Goal: Task Accomplishment & Management: Use online tool/utility

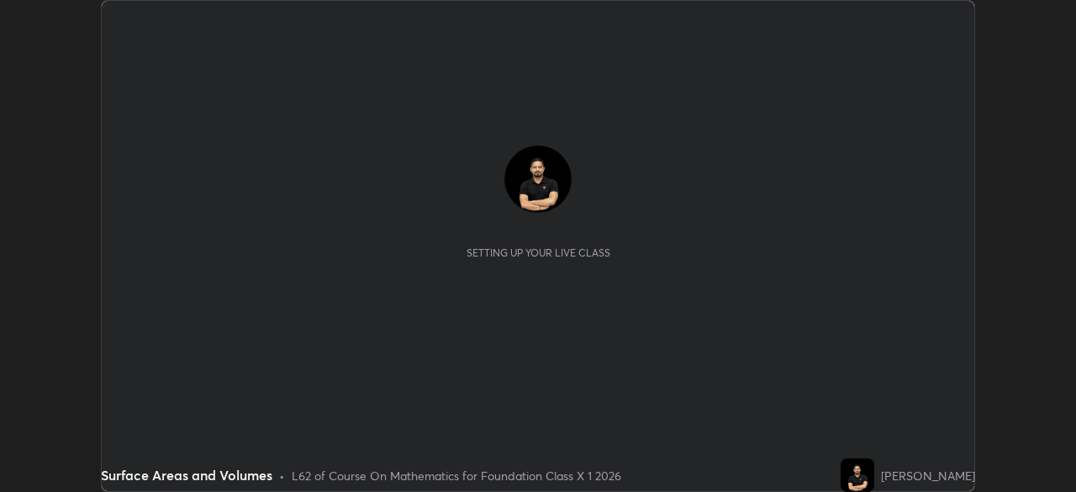
scroll to position [492, 1075]
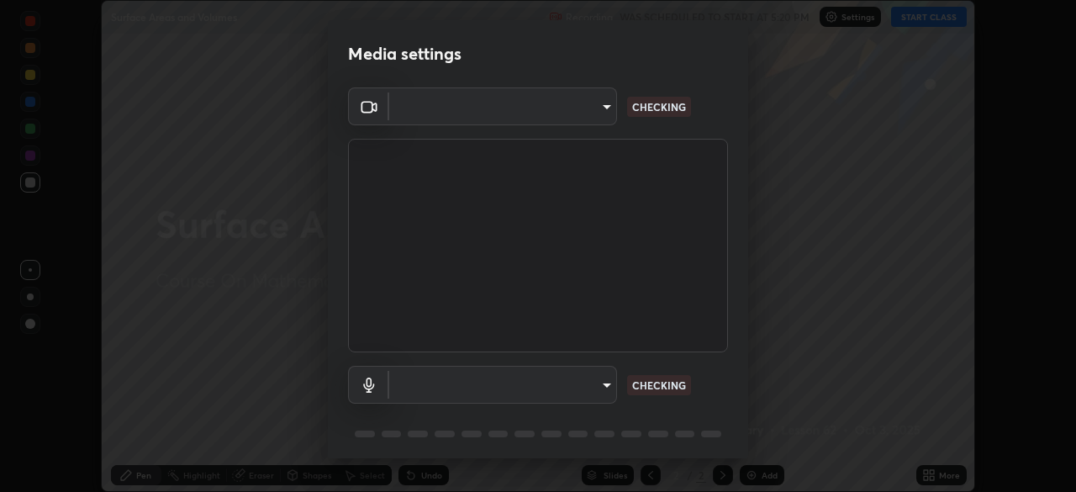
type input "1bfaa20297856ad55121efd0a2483a8db671bf9dcc0dce8dfcec0bded7d65c17"
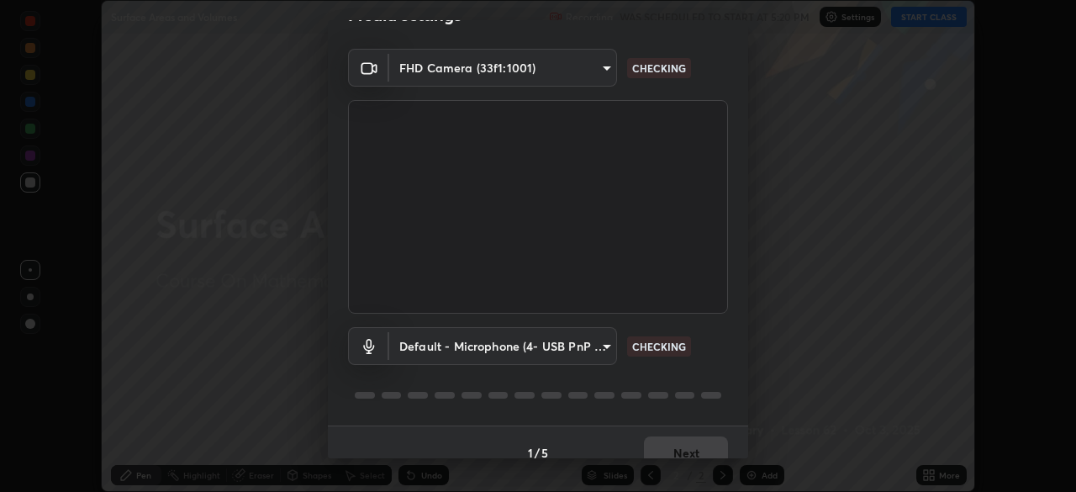
scroll to position [60, 0]
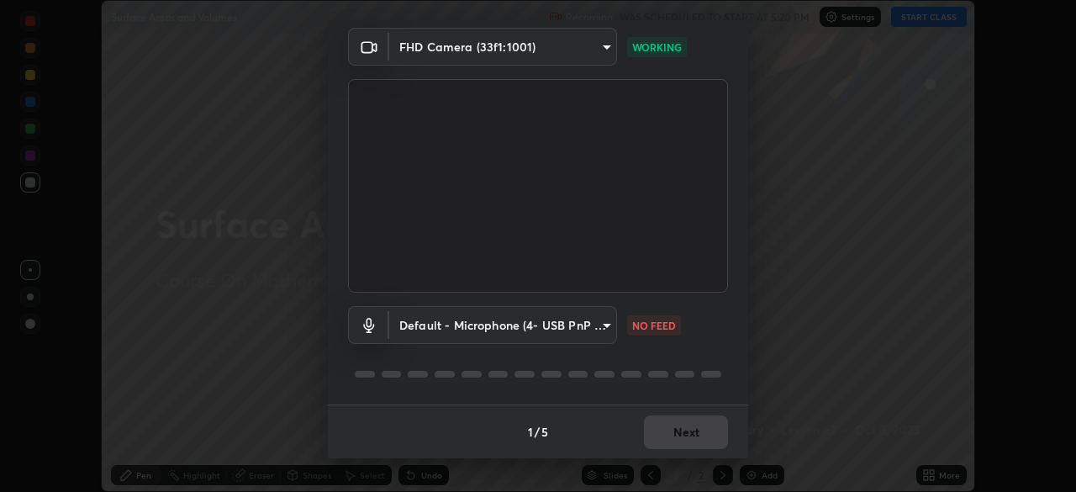
click at [598, 327] on body "Erase all Surface Areas and Volumes Recording WAS SCHEDULED TO START AT 5:20 PM…" at bounding box center [538, 246] width 1076 height 492
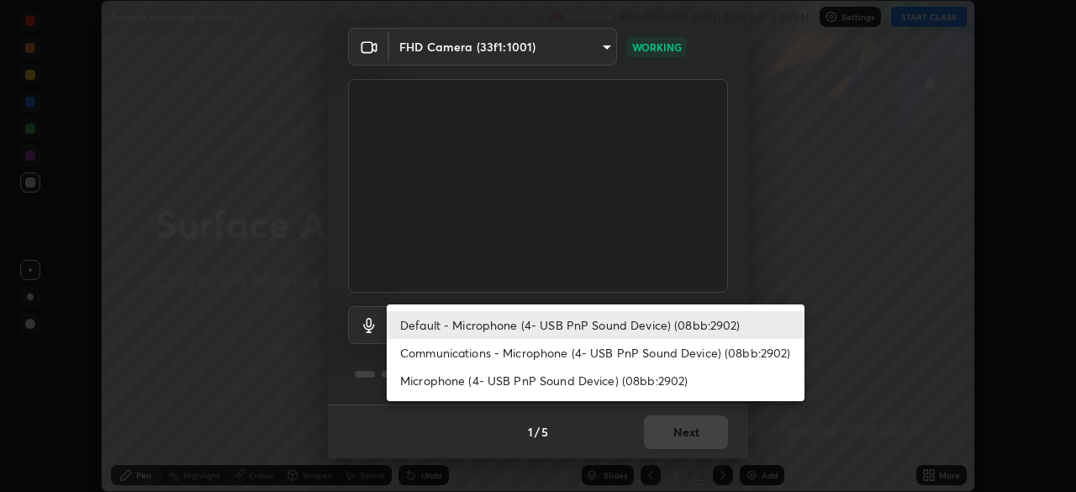
click at [708, 324] on li "Default - Microphone (4- USB PnP Sound Device) (08bb:2902)" at bounding box center [596, 325] width 418 height 28
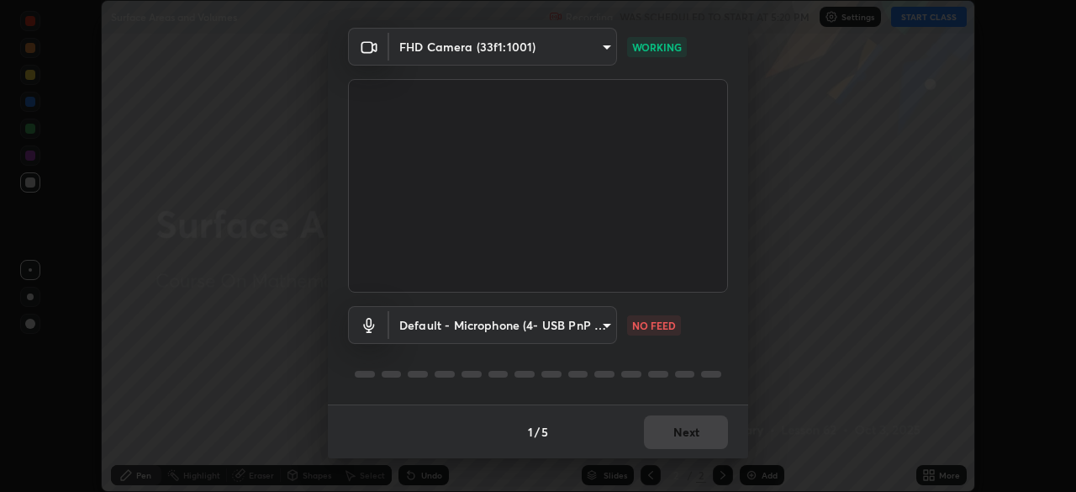
click at [592, 329] on body "Erase all Surface Areas and Volumes Recording WAS SCHEDULED TO START AT 5:20 PM…" at bounding box center [538, 246] width 1076 height 492
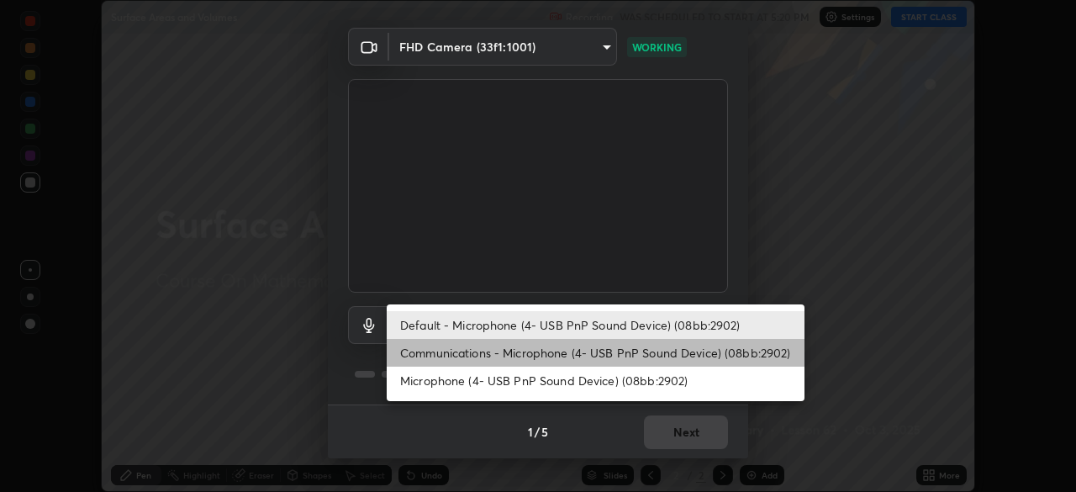
click at [570, 358] on li "Communications - Microphone (4- USB PnP Sound Device) (08bb:2902)" at bounding box center [596, 353] width 418 height 28
type input "communications"
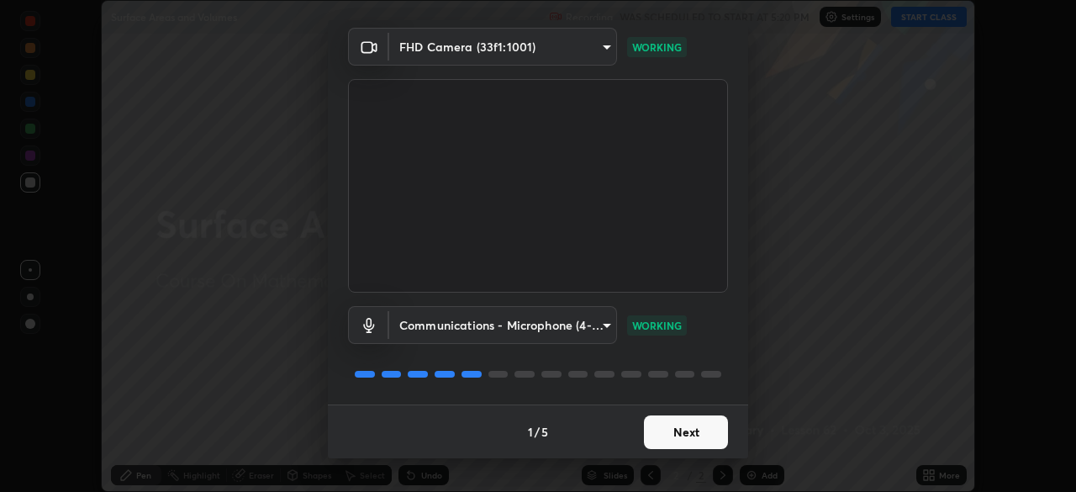
click at [706, 442] on button "Next" at bounding box center [686, 432] width 84 height 34
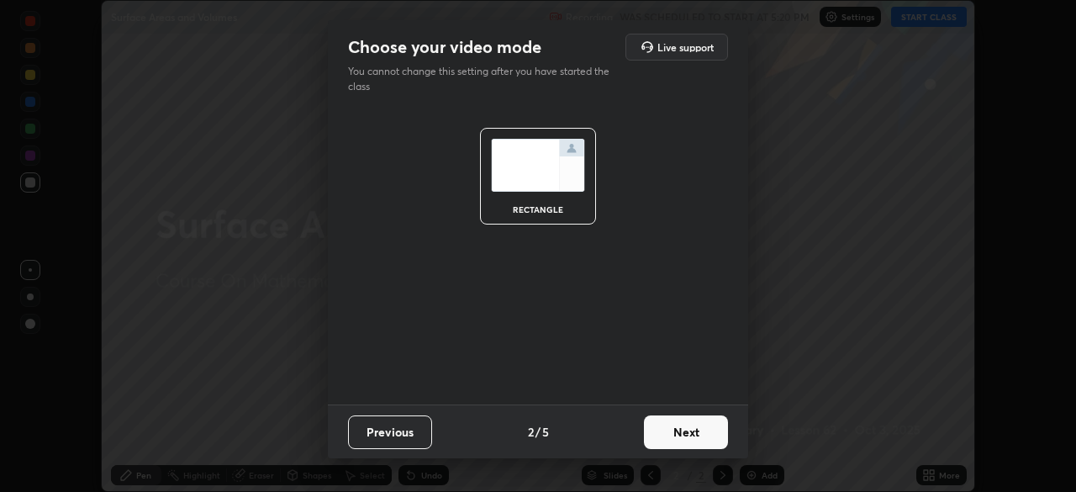
click at [718, 430] on button "Next" at bounding box center [686, 432] width 84 height 34
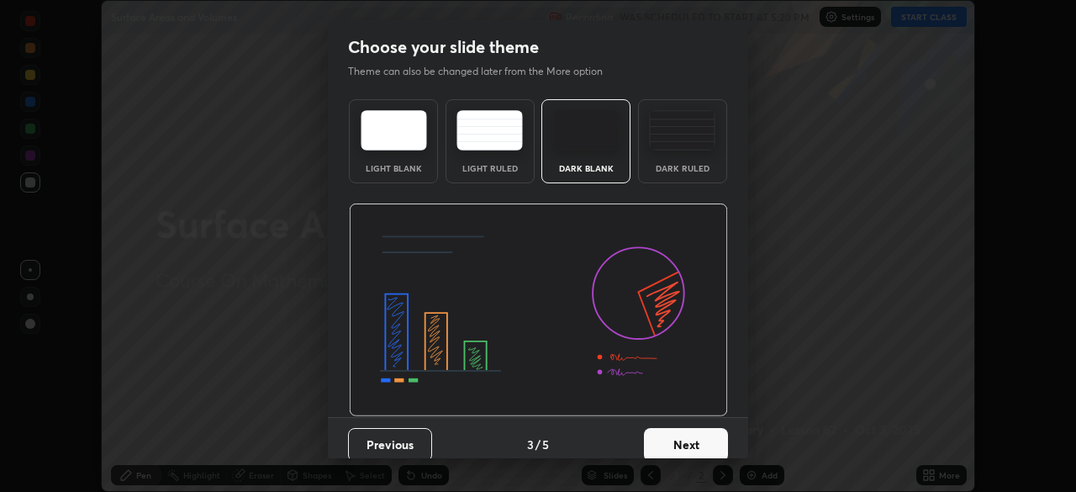
click at [717, 440] on button "Next" at bounding box center [686, 445] width 84 height 34
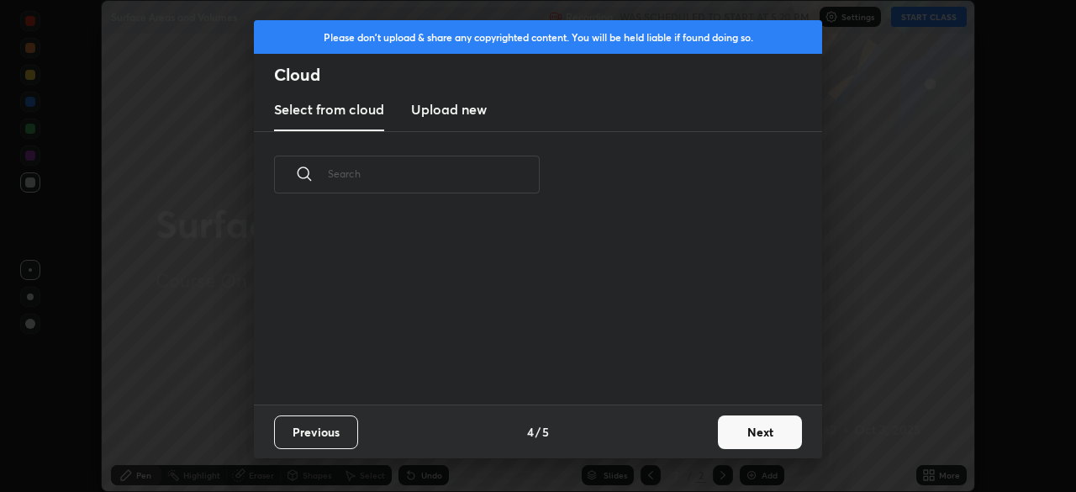
scroll to position [187, 539]
click at [760, 428] on button "Next" at bounding box center [760, 432] width 84 height 34
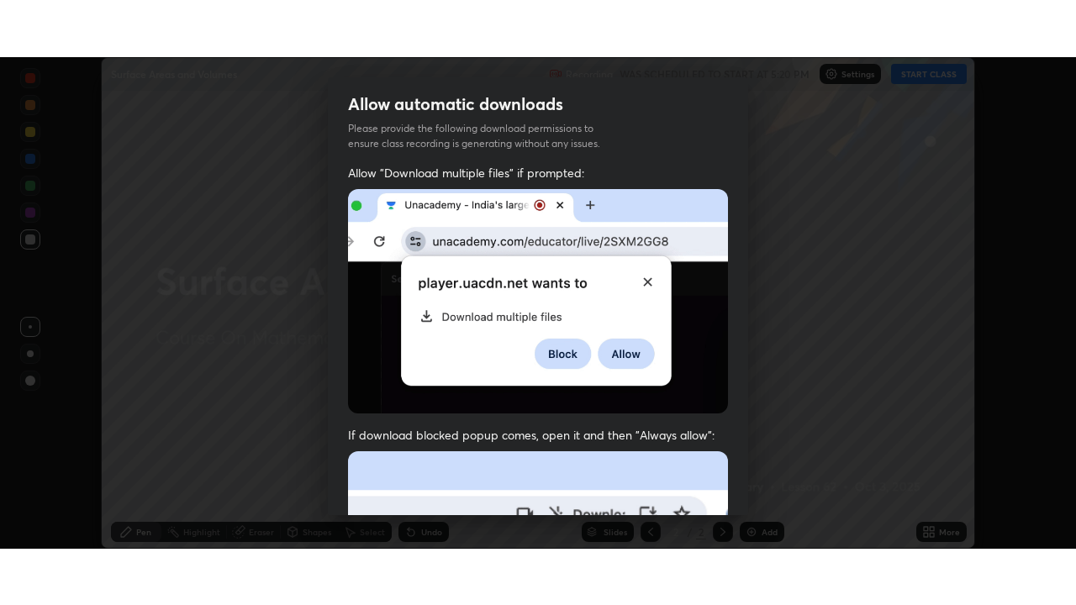
scroll to position [403, 0]
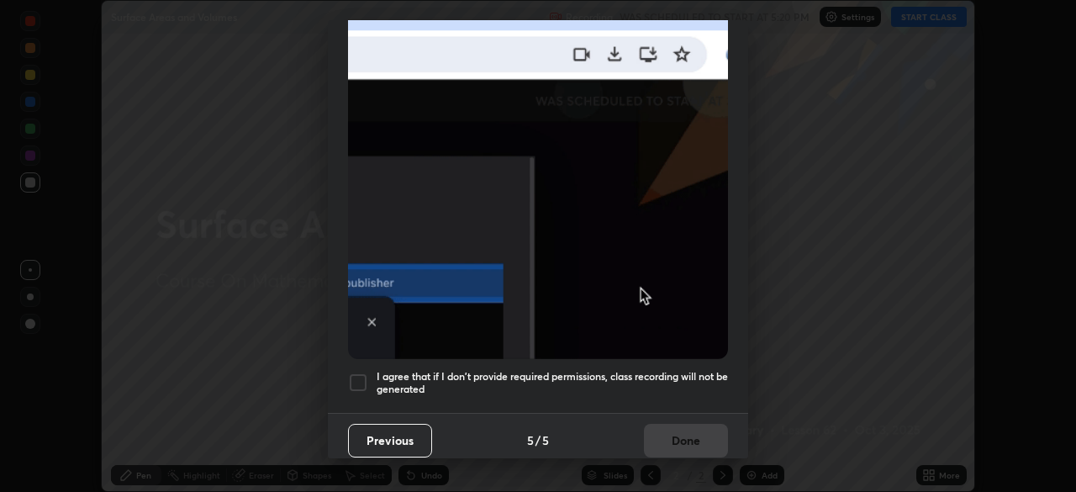
click at [355, 377] on div at bounding box center [358, 382] width 20 height 20
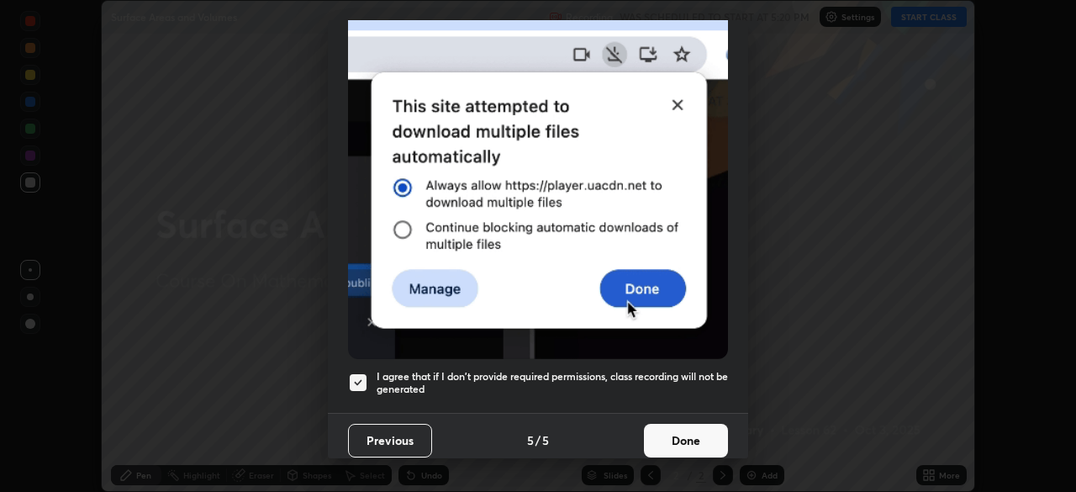
click at [662, 429] on button "Done" at bounding box center [686, 441] width 84 height 34
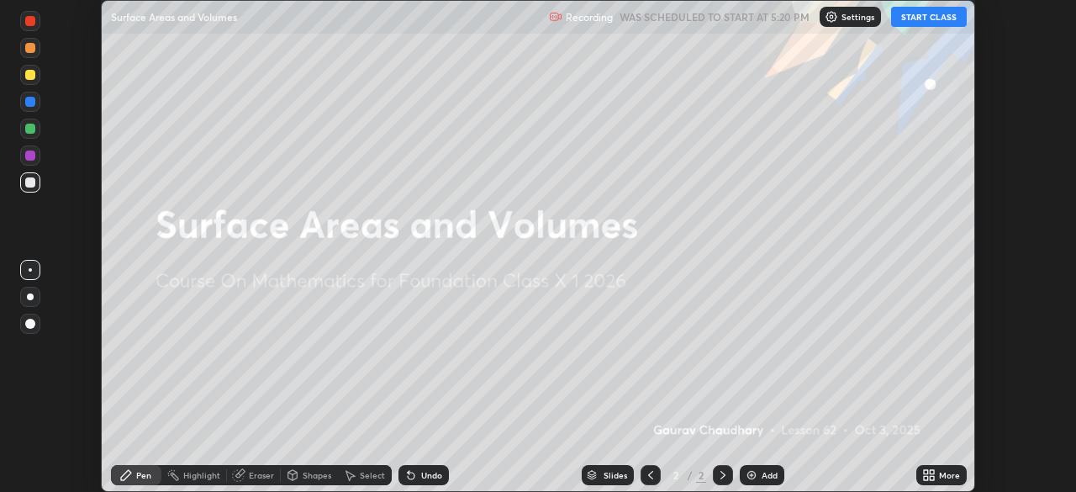
click at [917, 13] on button "START CLASS" at bounding box center [929, 17] width 76 height 20
click at [926, 471] on icon at bounding box center [925, 472] width 4 height 4
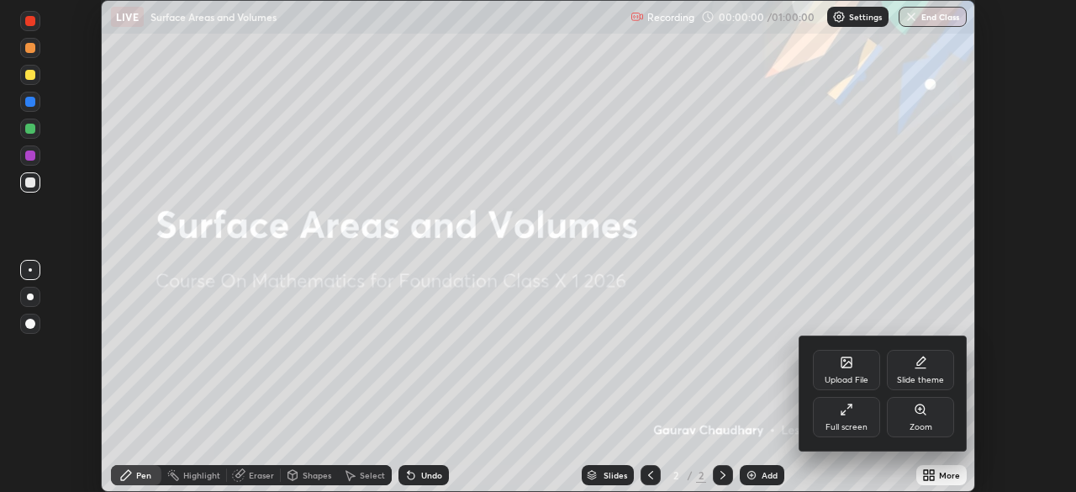
click at [844, 410] on icon at bounding box center [843, 412] width 4 height 4
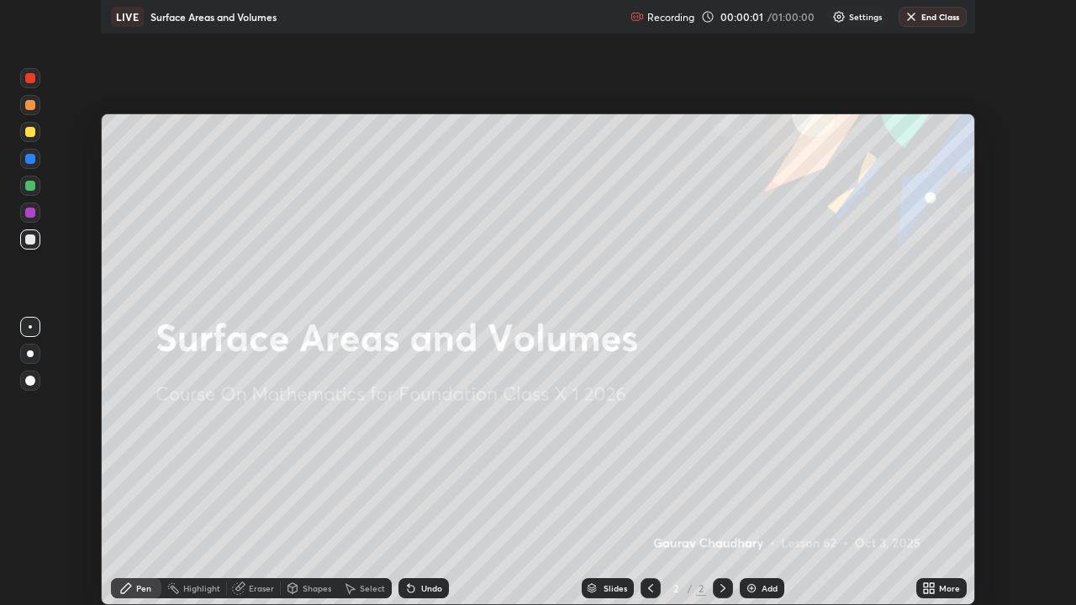
scroll to position [605, 1076]
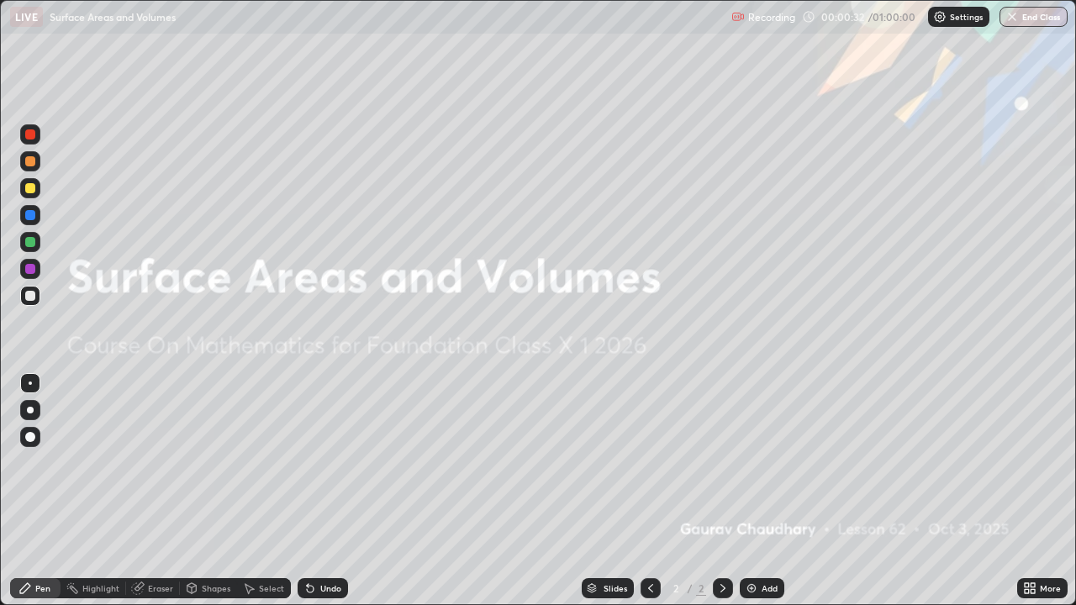
click at [761, 491] on div "Add" at bounding box center [761, 588] width 45 height 20
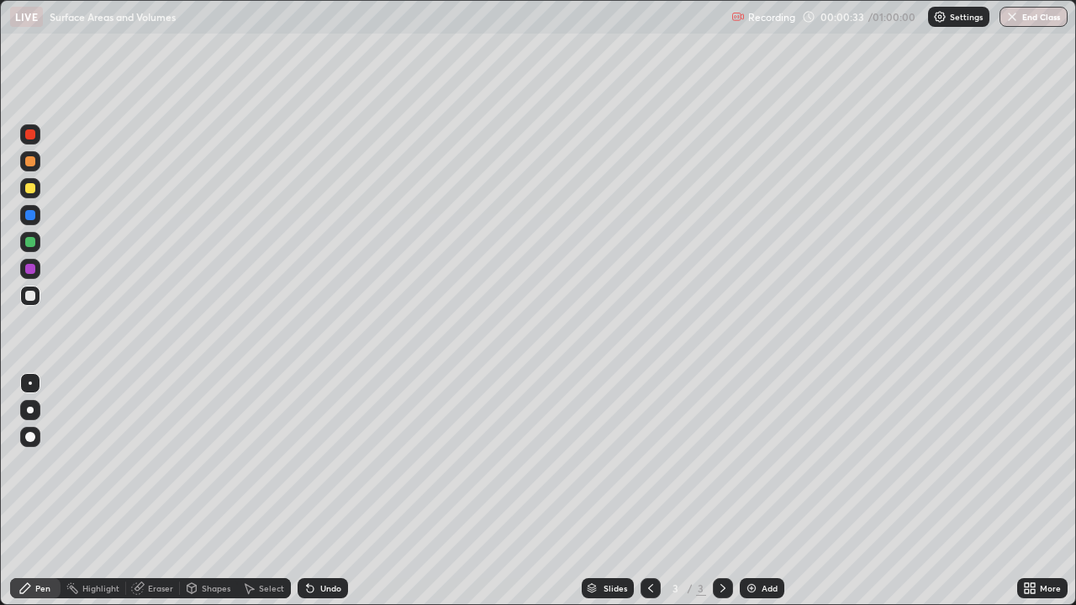
click at [1031, 491] on icon at bounding box center [1032, 585] width 4 height 4
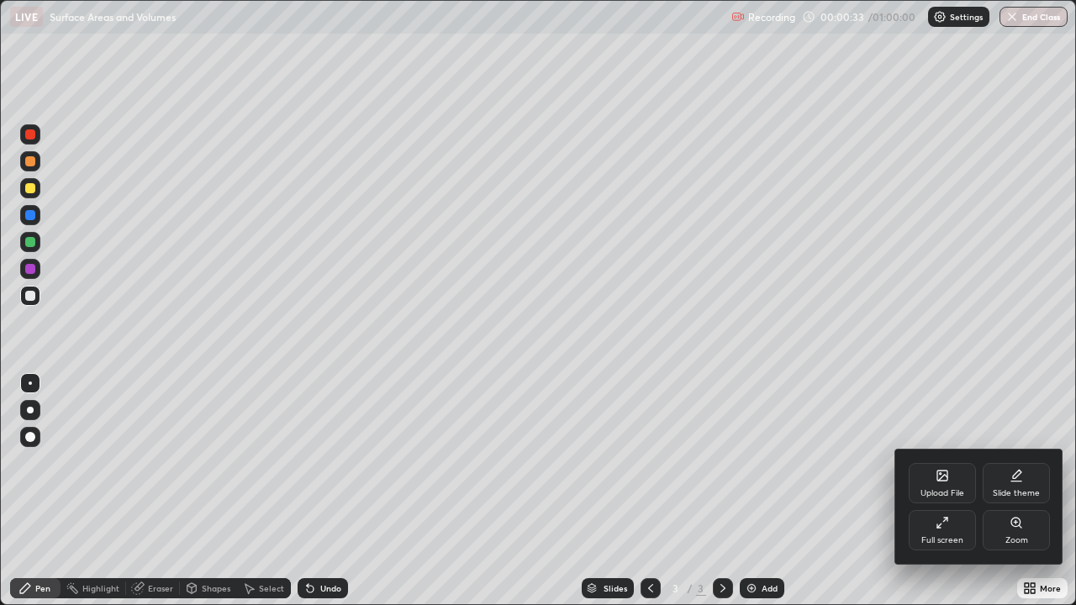
click at [944, 478] on icon at bounding box center [942, 476] width 10 height 10
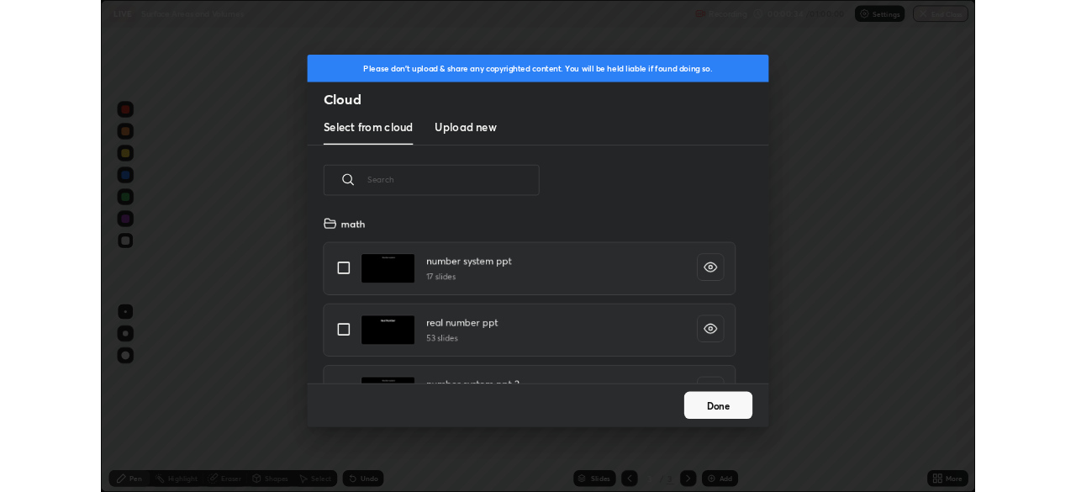
scroll to position [207, 539]
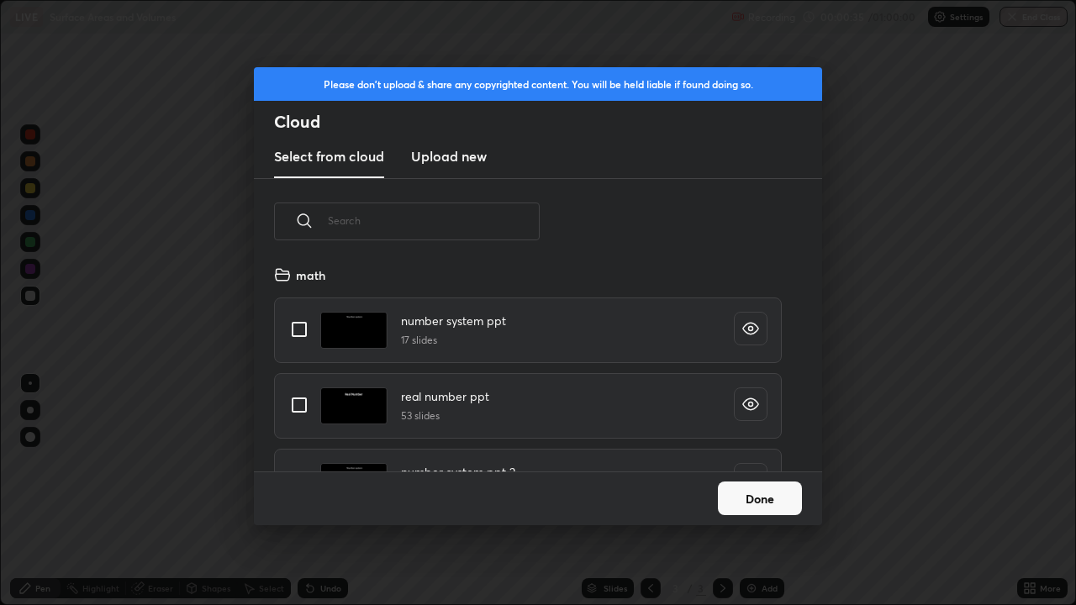
click at [459, 160] on h3 "Upload new" at bounding box center [449, 156] width 76 height 20
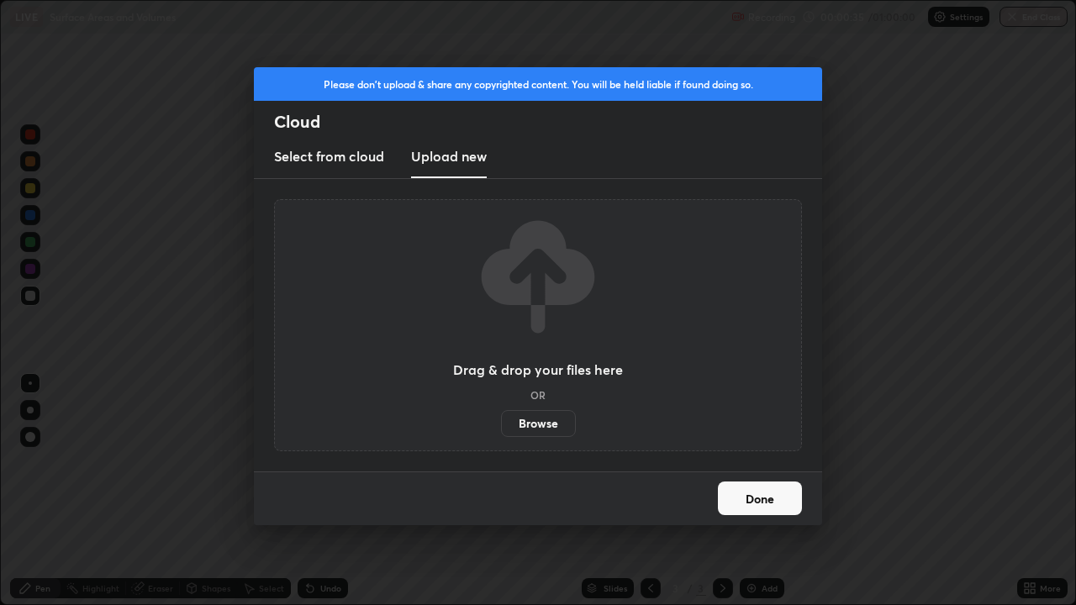
click at [525, 428] on label "Browse" at bounding box center [538, 423] width 75 height 27
click at [501, 428] on input "Browse" at bounding box center [501, 423] width 0 height 27
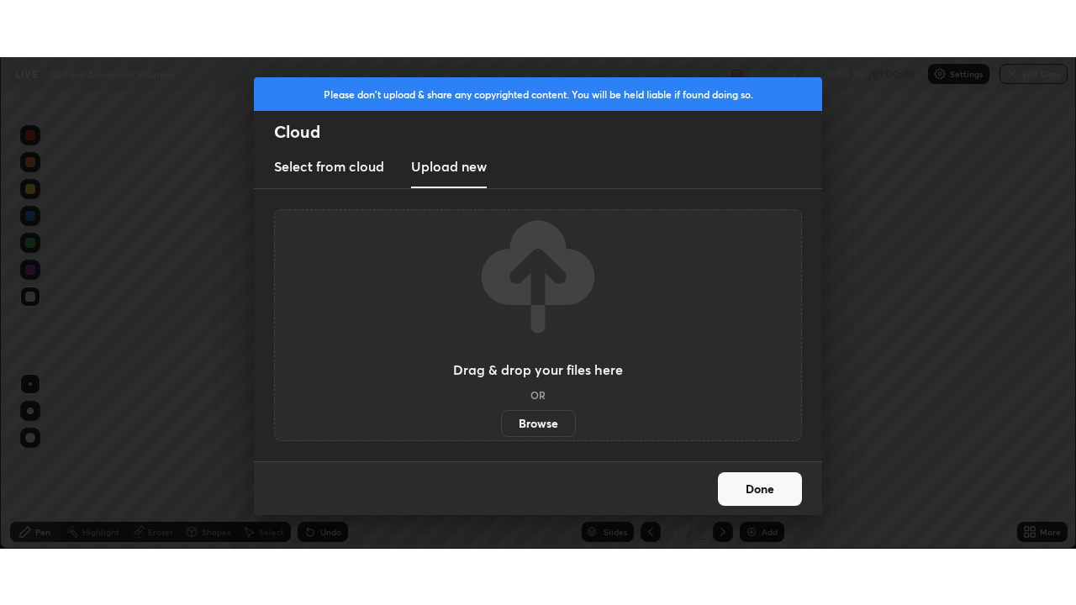
scroll to position [83538, 82954]
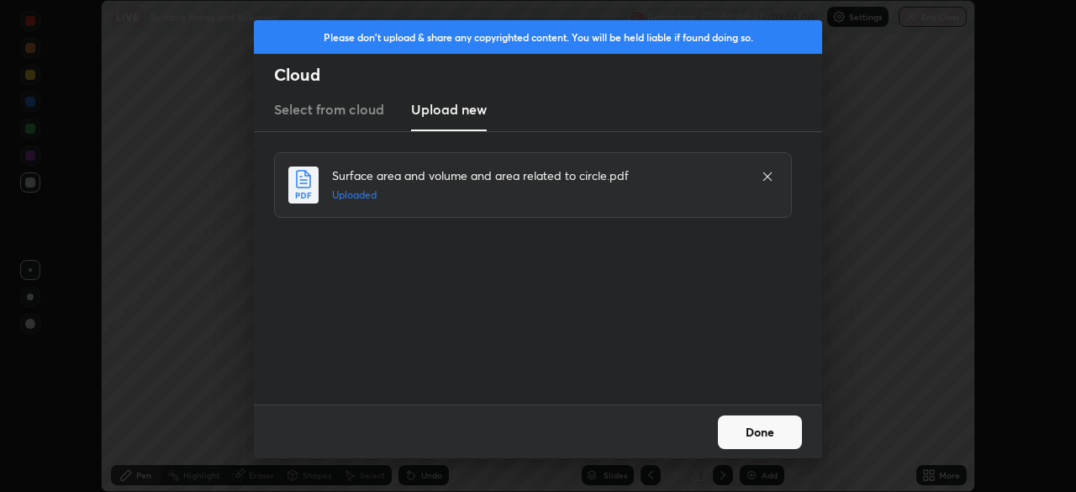
click at [746, 418] on button "Done" at bounding box center [760, 432] width 84 height 34
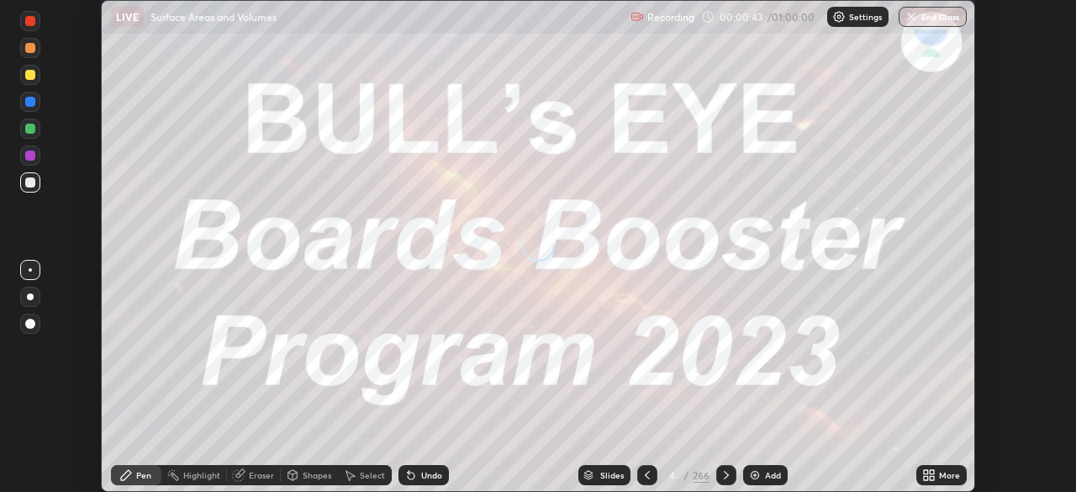
click at [925, 471] on icon at bounding box center [925, 472] width 4 height 4
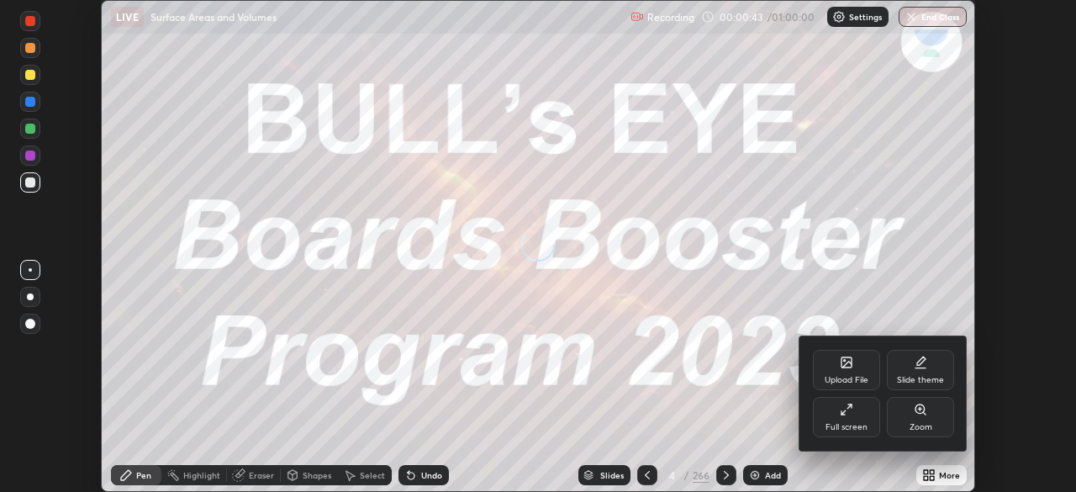
click at [844, 414] on icon at bounding box center [842, 412] width 3 height 3
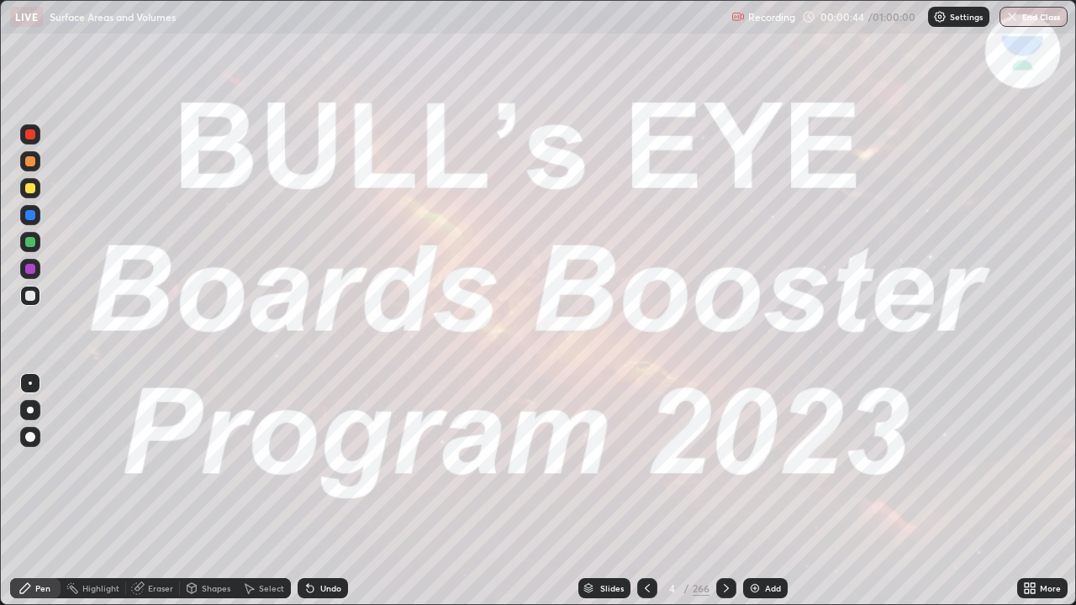
scroll to position [605, 1076]
click at [616, 491] on div "Slides" at bounding box center [612, 588] width 24 height 8
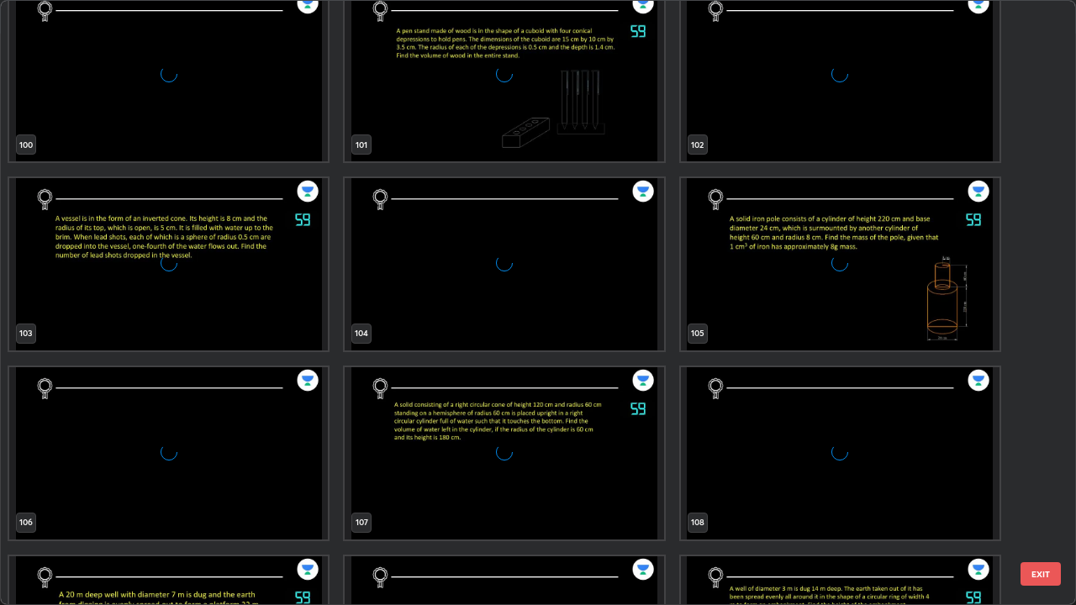
scroll to position [6373, 0]
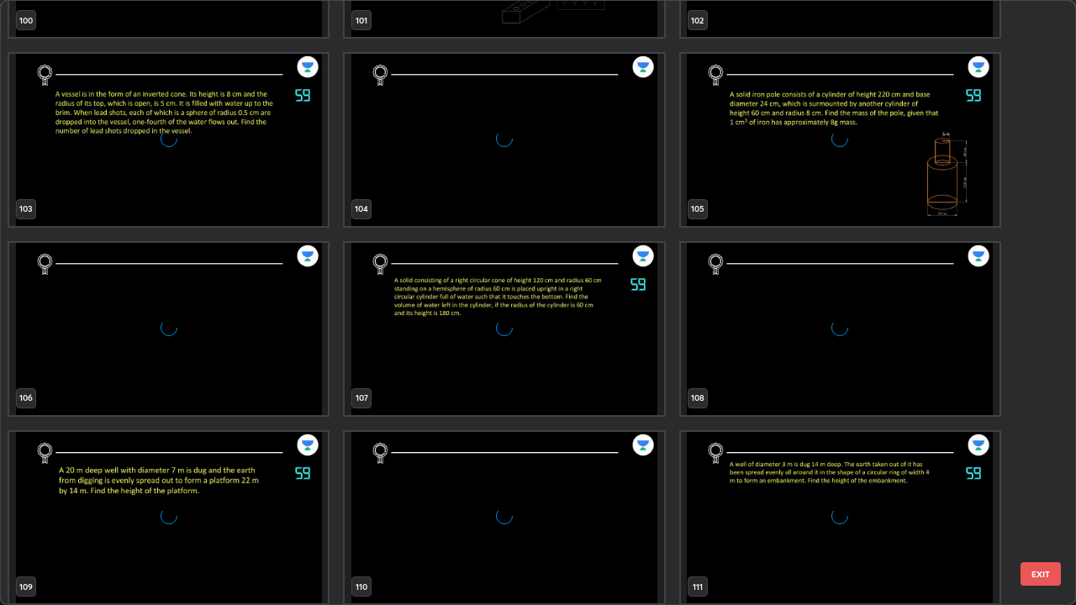
click at [224, 403] on img "grid" at bounding box center [168, 329] width 318 height 172
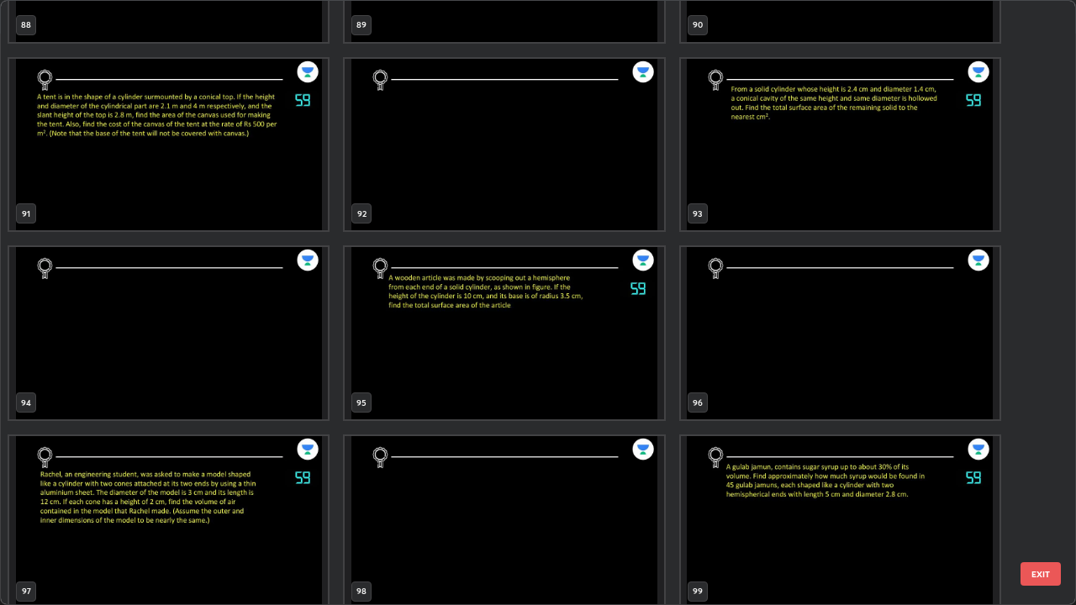
scroll to position [5620, 0]
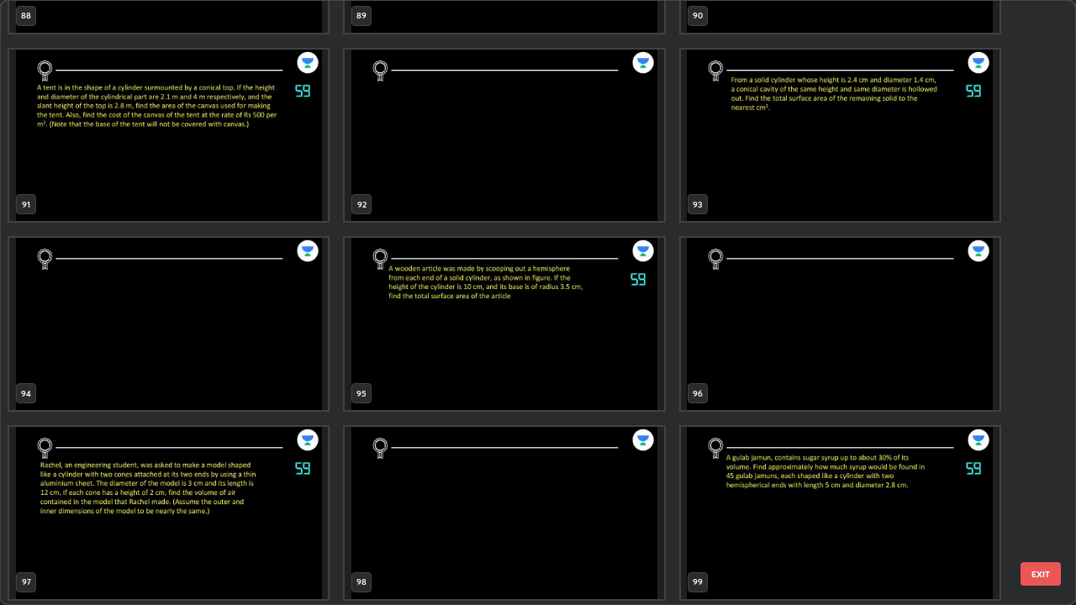
click at [134, 491] on img "grid" at bounding box center [168, 513] width 318 height 172
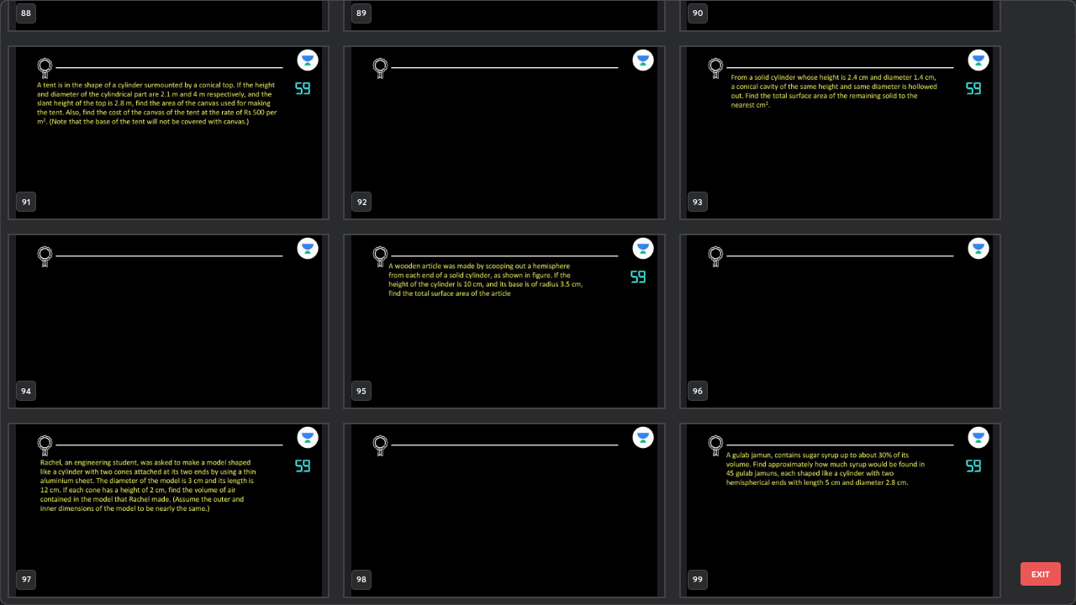
click at [132, 491] on div "85 86 87 88 89 90 91 92 93 94 95 96 97 98 99" at bounding box center [523, 302] width 1044 height 603
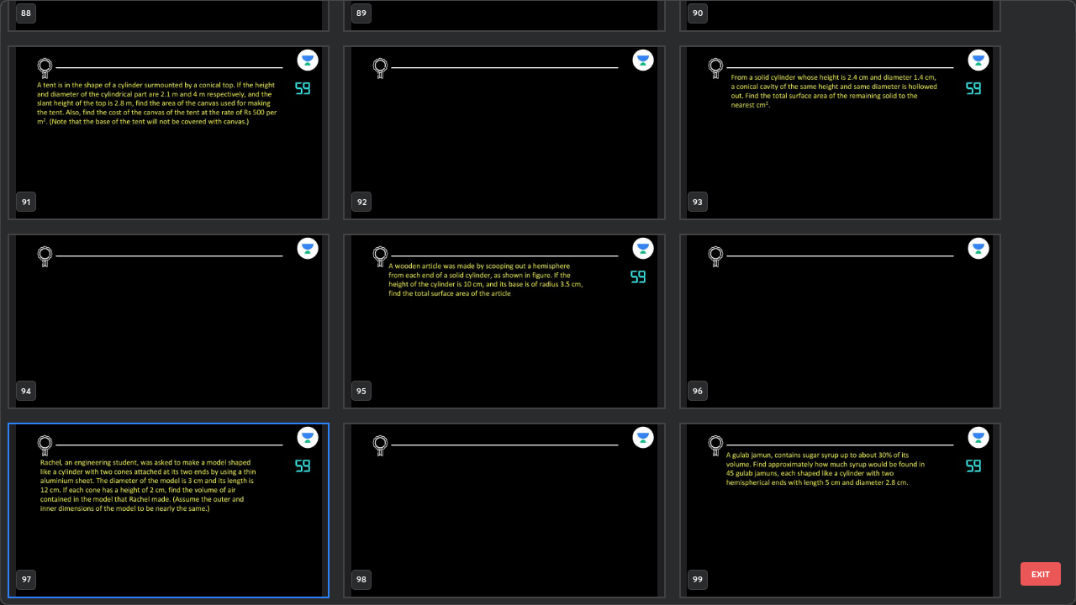
click at [200, 491] on img "grid" at bounding box center [168, 510] width 318 height 172
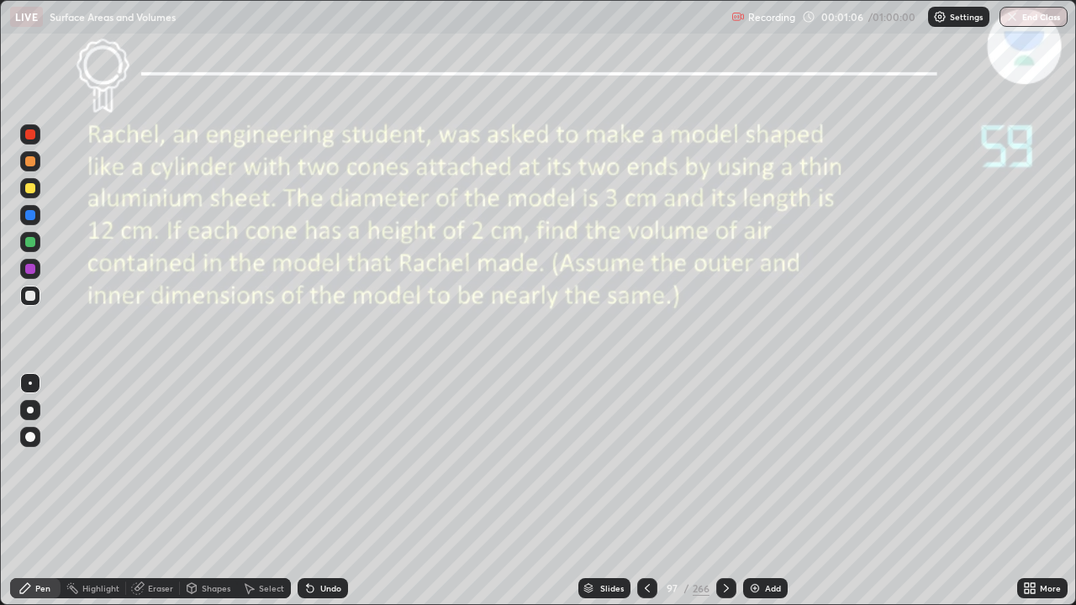
click at [202, 478] on img "grid" at bounding box center [168, 510] width 318 height 172
click at [325, 491] on div "Undo" at bounding box center [330, 588] width 21 height 8
click at [882, 491] on div "Slides 97 / 266 Add" at bounding box center [682, 588] width 669 height 34
click at [336, 491] on div "Undo" at bounding box center [322, 588] width 50 height 20
click at [331, 491] on div "Undo" at bounding box center [322, 588] width 50 height 20
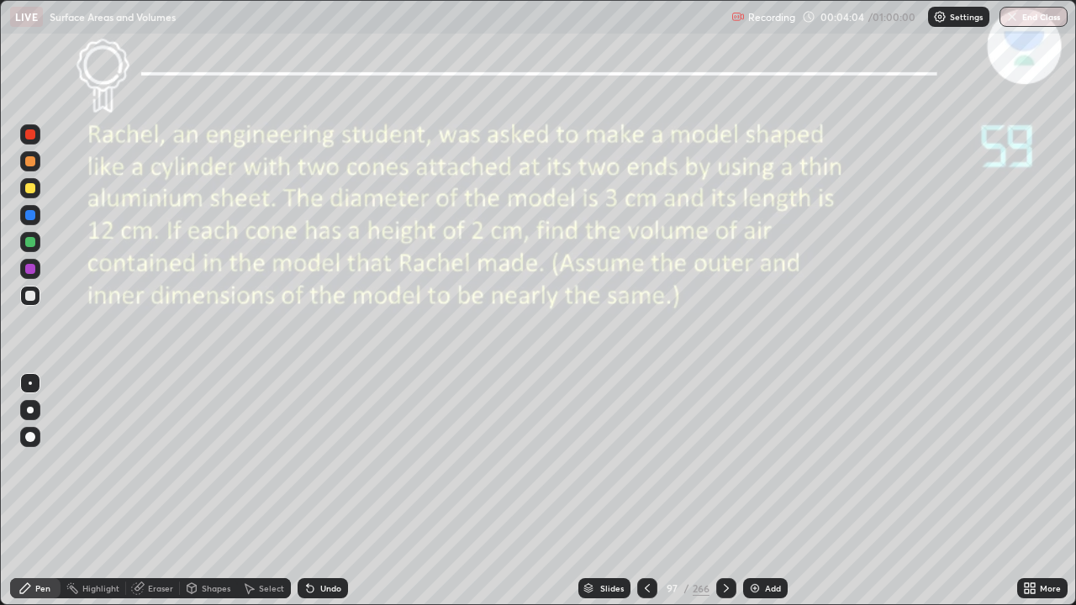
click at [324, 491] on div "Undo" at bounding box center [322, 588] width 50 height 20
click at [318, 491] on div "Undo" at bounding box center [322, 588] width 50 height 20
click at [313, 491] on div "Undo" at bounding box center [322, 588] width 50 height 20
click at [324, 491] on div "Undo" at bounding box center [322, 588] width 50 height 20
click at [161, 491] on div "Eraser" at bounding box center [160, 588] width 25 height 8
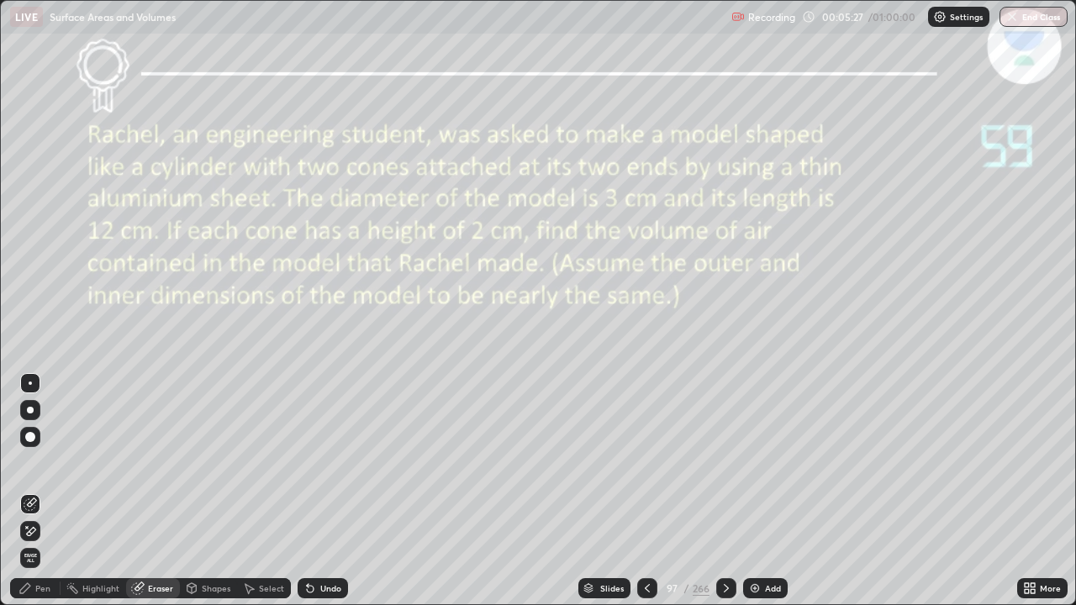
click at [33, 491] on div "Pen" at bounding box center [35, 588] width 50 height 20
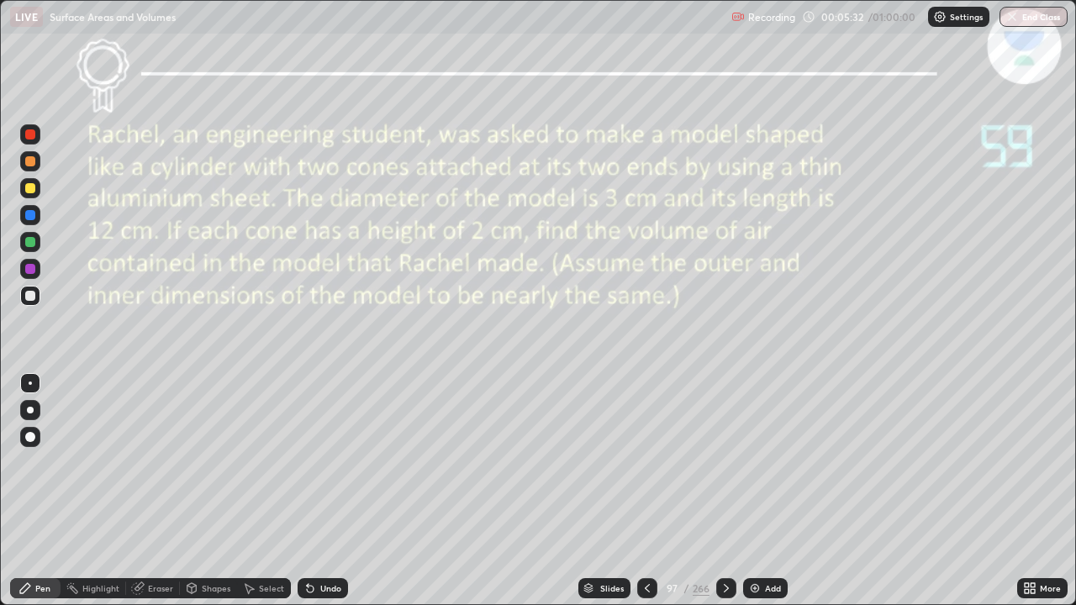
click at [781, 491] on div "Add" at bounding box center [765, 588] width 45 height 20
click at [648, 491] on icon at bounding box center [646, 587] width 13 height 13
click at [726, 491] on icon at bounding box center [724, 587] width 13 height 13
click at [645, 491] on icon at bounding box center [646, 587] width 13 height 13
click at [725, 491] on icon at bounding box center [724, 587] width 13 height 13
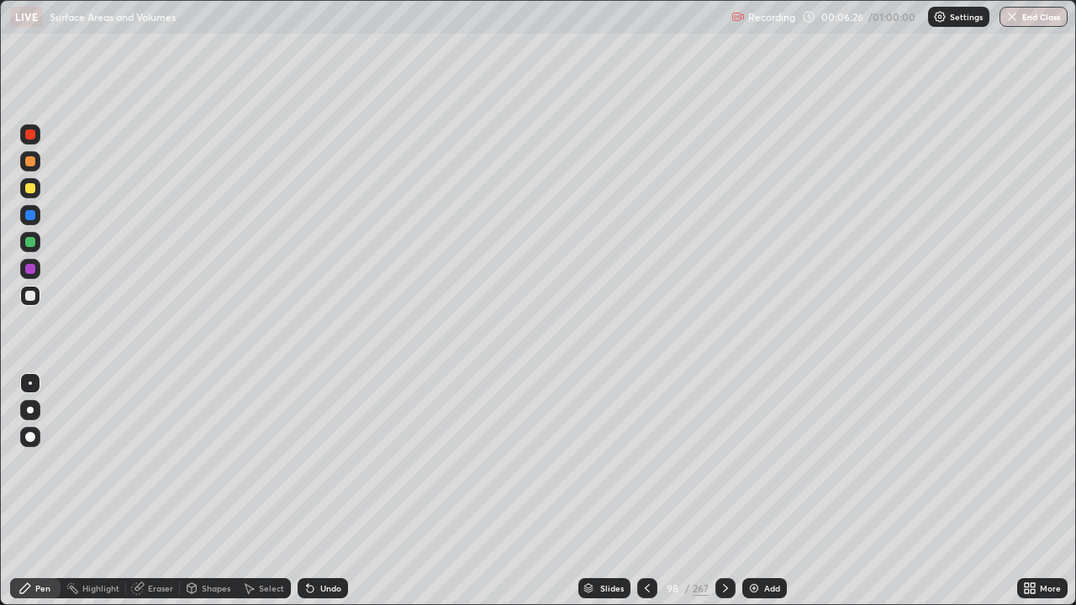
click at [650, 491] on icon at bounding box center [646, 587] width 13 height 13
click at [718, 491] on icon at bounding box center [724, 587] width 13 height 13
click at [723, 491] on icon at bounding box center [724, 587] width 13 height 13
click at [724, 491] on icon at bounding box center [725, 588] width 5 height 8
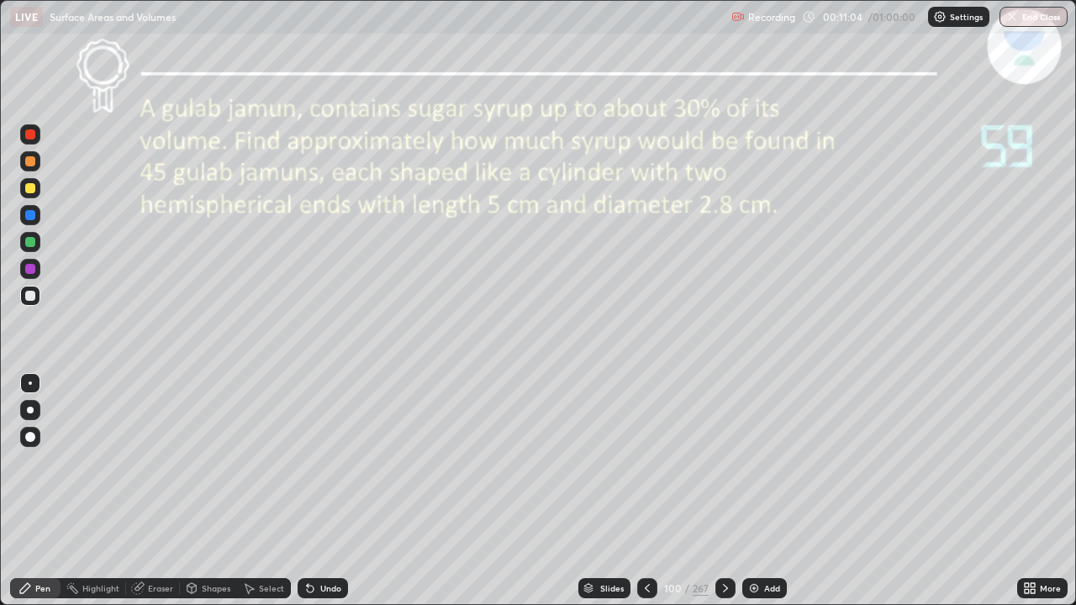
click at [325, 491] on div "Undo" at bounding box center [330, 588] width 21 height 8
click at [30, 264] on div at bounding box center [30, 269] width 10 height 10
click at [769, 491] on div "Add" at bounding box center [772, 588] width 16 height 8
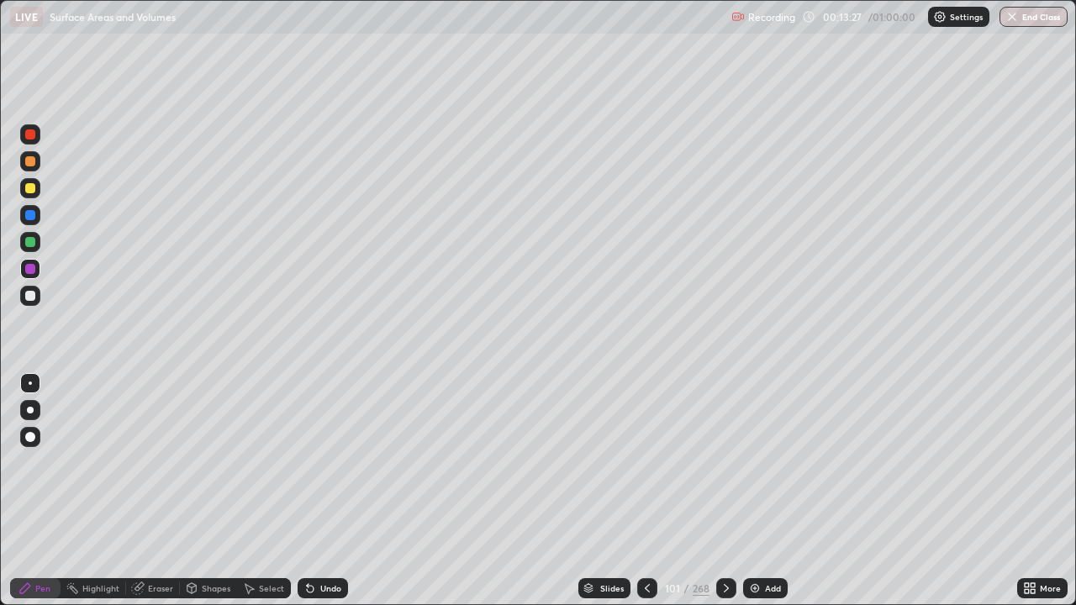
click at [644, 491] on icon at bounding box center [646, 587] width 13 height 13
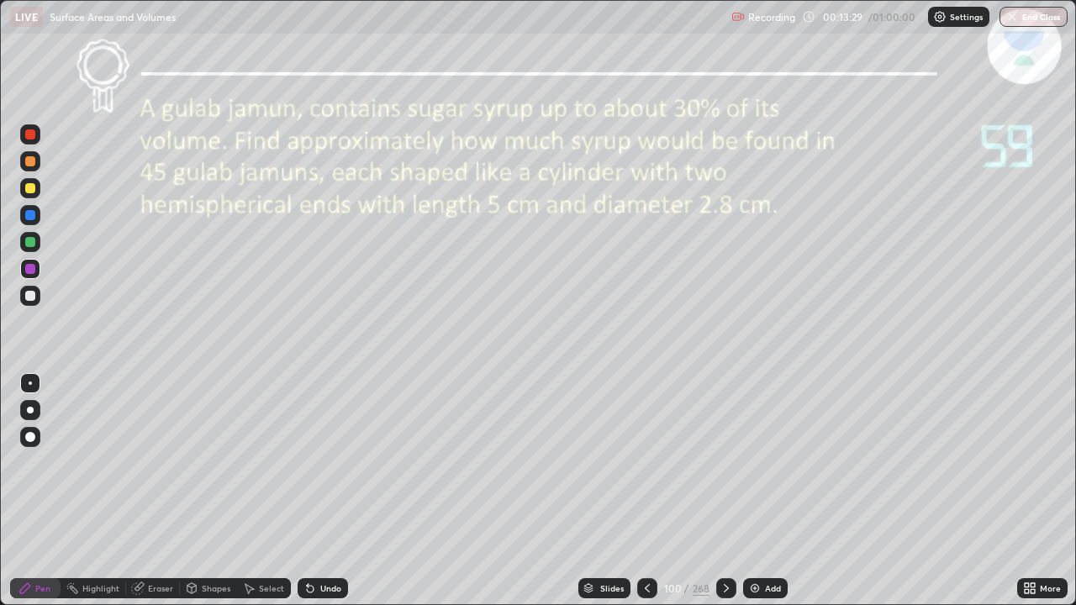
click at [726, 491] on icon at bounding box center [725, 587] width 13 height 13
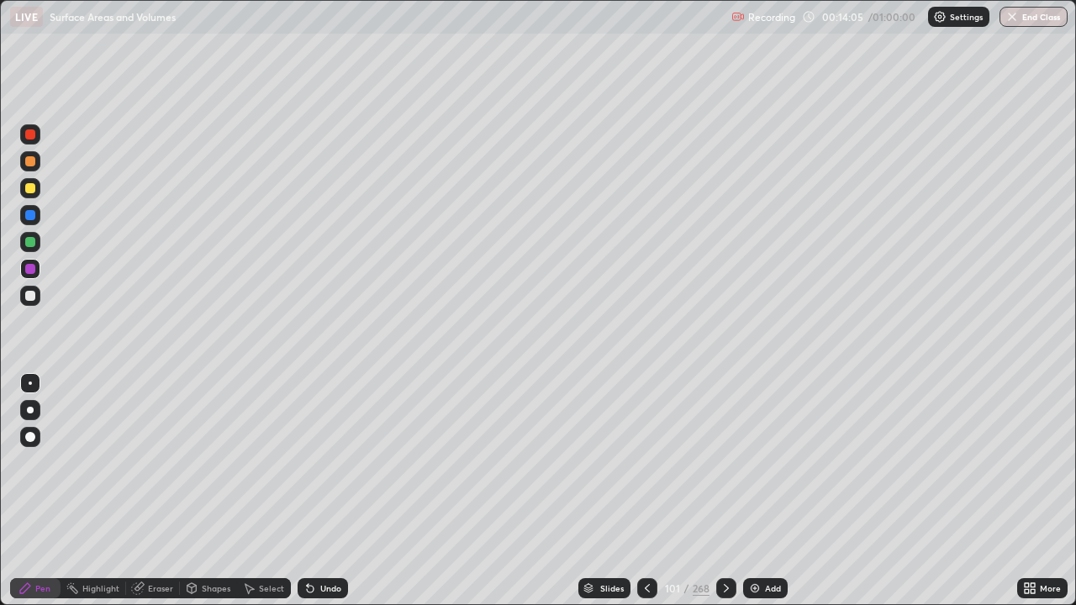
click at [637, 491] on div at bounding box center [647, 588] width 20 height 20
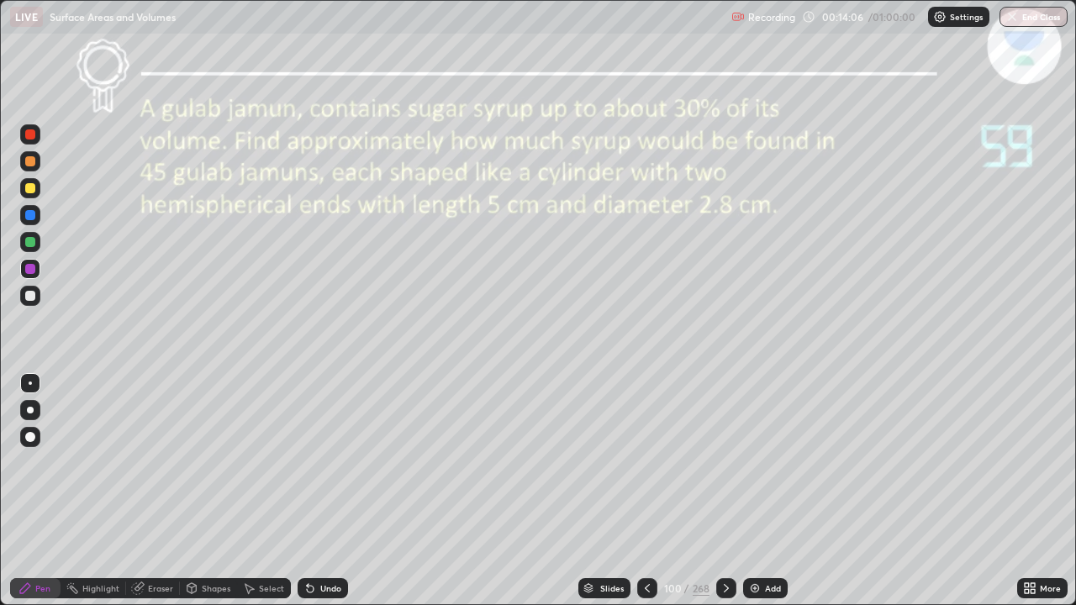
click at [721, 491] on icon at bounding box center [725, 587] width 13 height 13
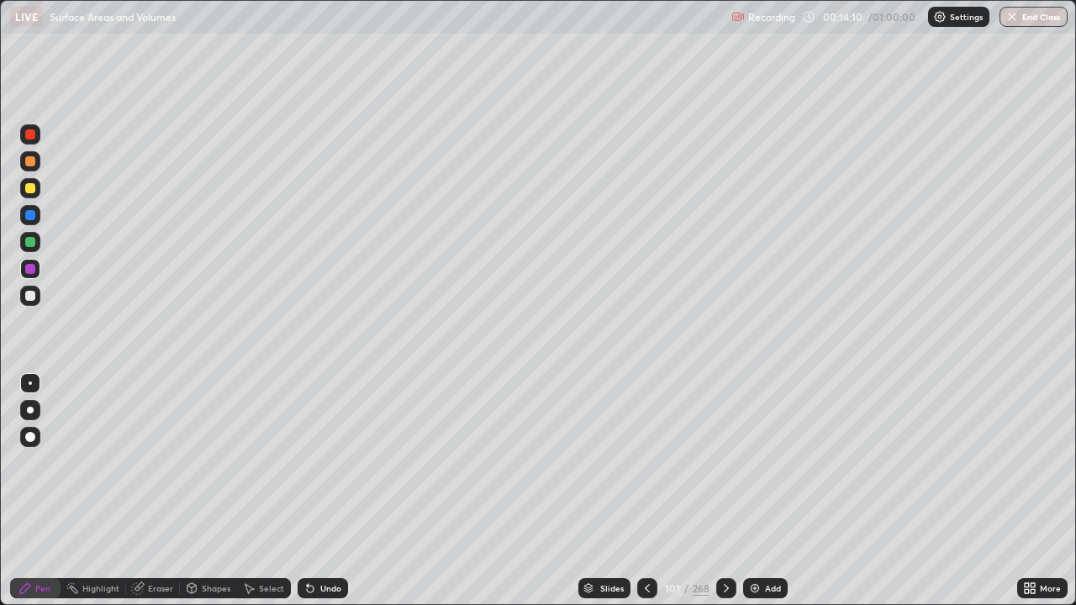
click at [644, 491] on icon at bounding box center [646, 587] width 13 height 13
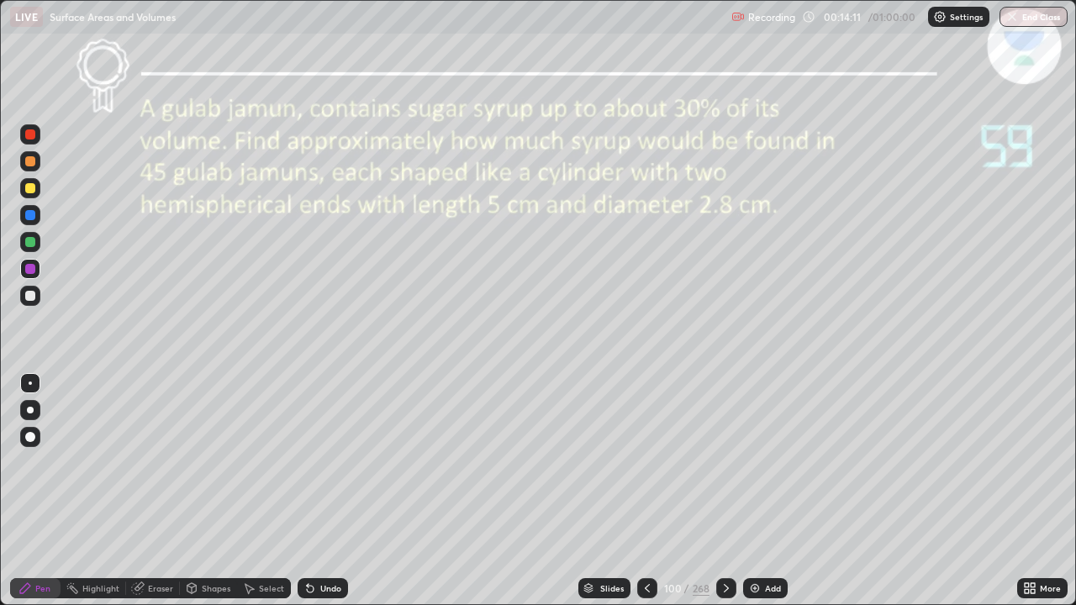
click at [723, 491] on icon at bounding box center [725, 587] width 13 height 13
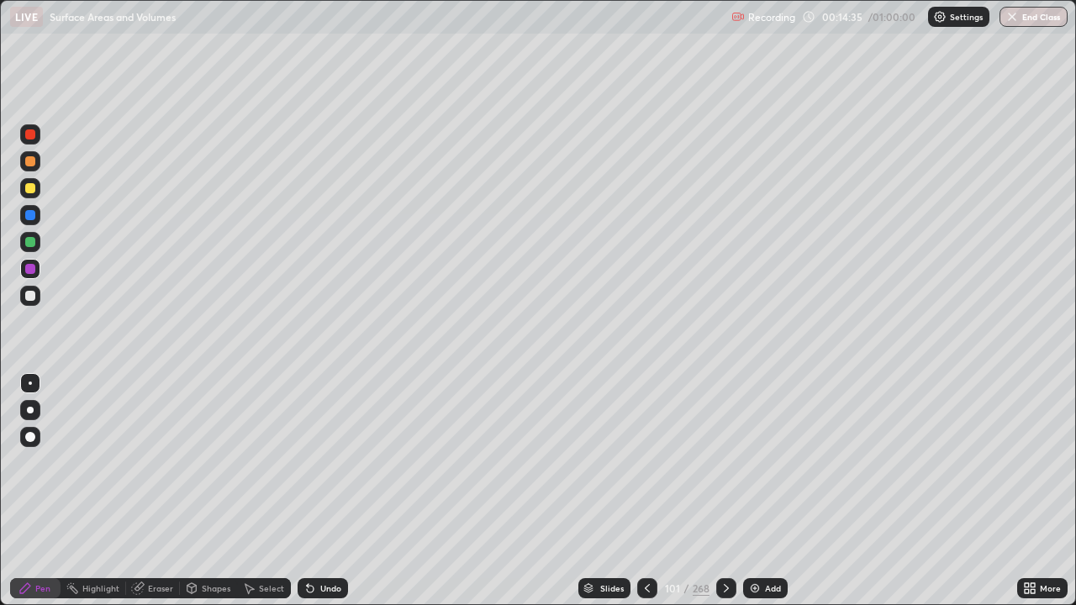
click at [643, 491] on icon at bounding box center [646, 587] width 13 height 13
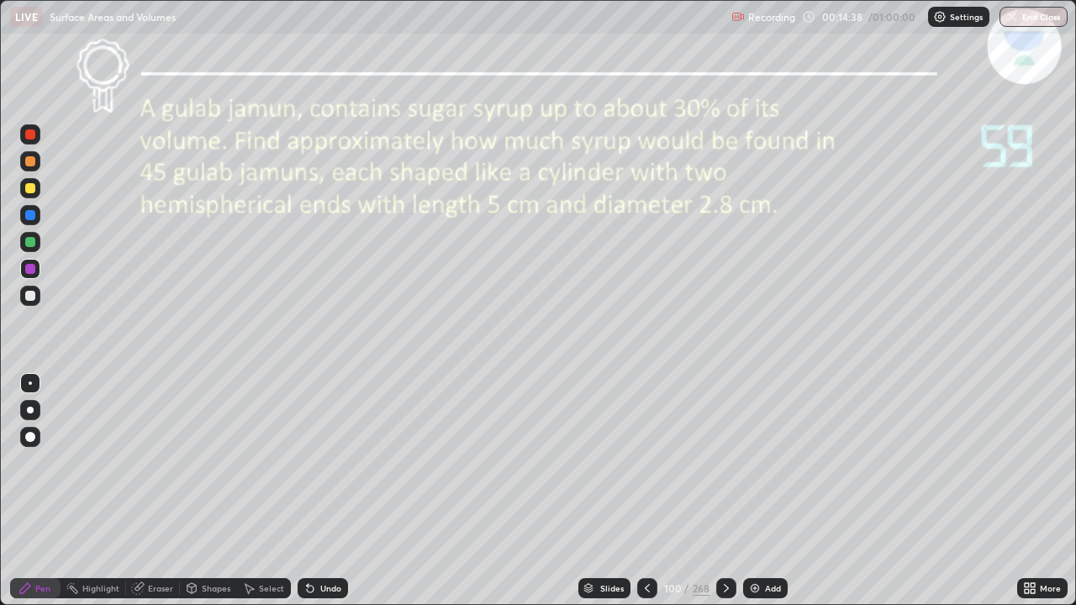
click at [723, 491] on icon at bounding box center [725, 587] width 13 height 13
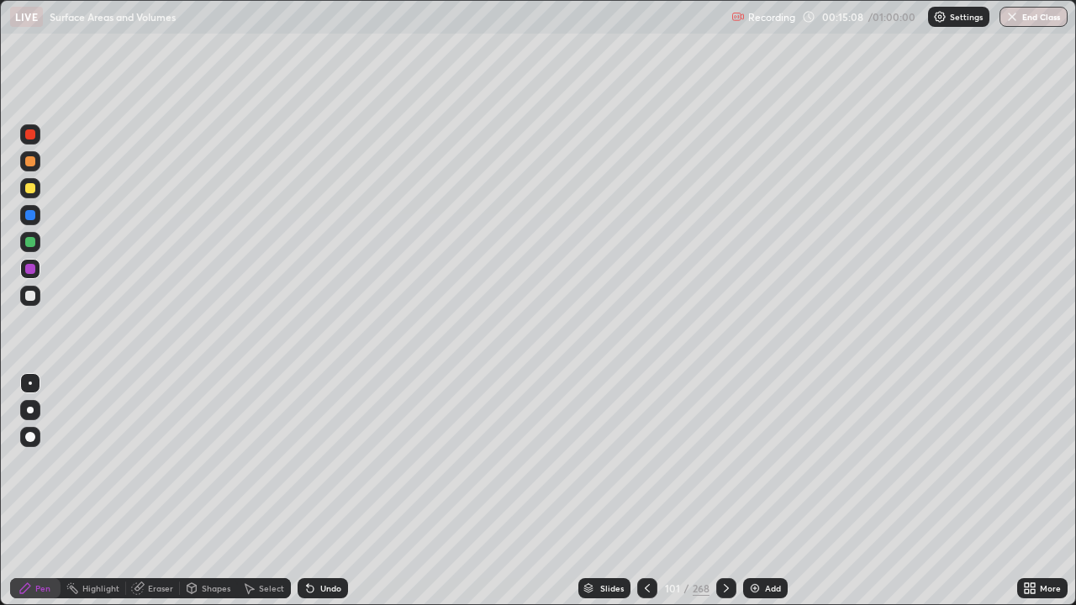
click at [332, 491] on div "Undo" at bounding box center [330, 588] width 21 height 8
click at [334, 491] on div "Undo" at bounding box center [330, 588] width 21 height 8
click at [339, 491] on div "Undo" at bounding box center [322, 588] width 50 height 20
click at [342, 491] on div "Undo" at bounding box center [322, 588] width 50 height 20
click at [654, 491] on div at bounding box center [647, 588] width 20 height 20
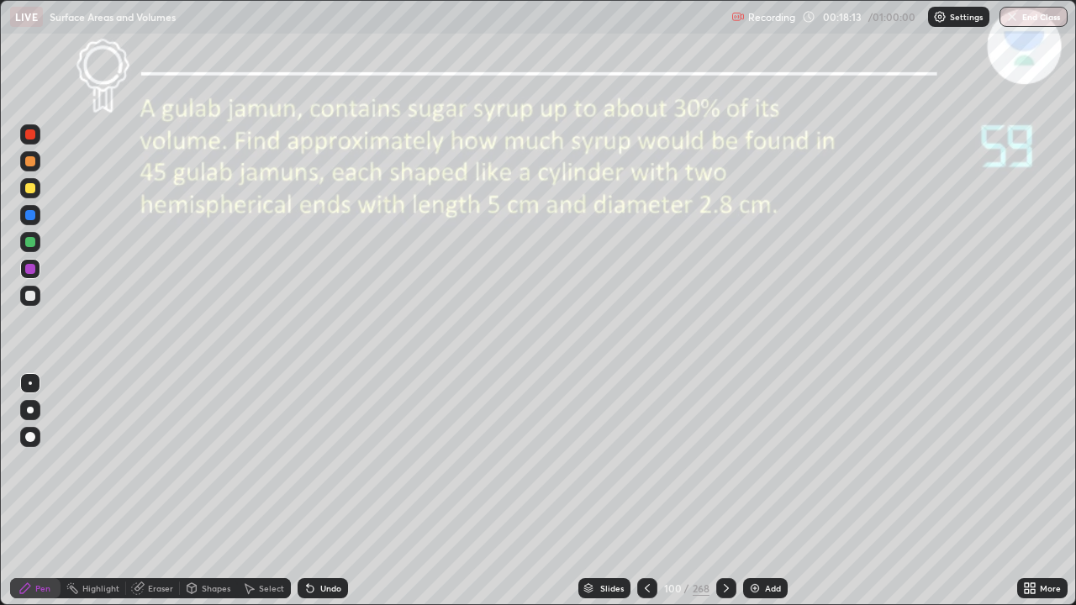
click at [732, 491] on div at bounding box center [726, 588] width 20 height 20
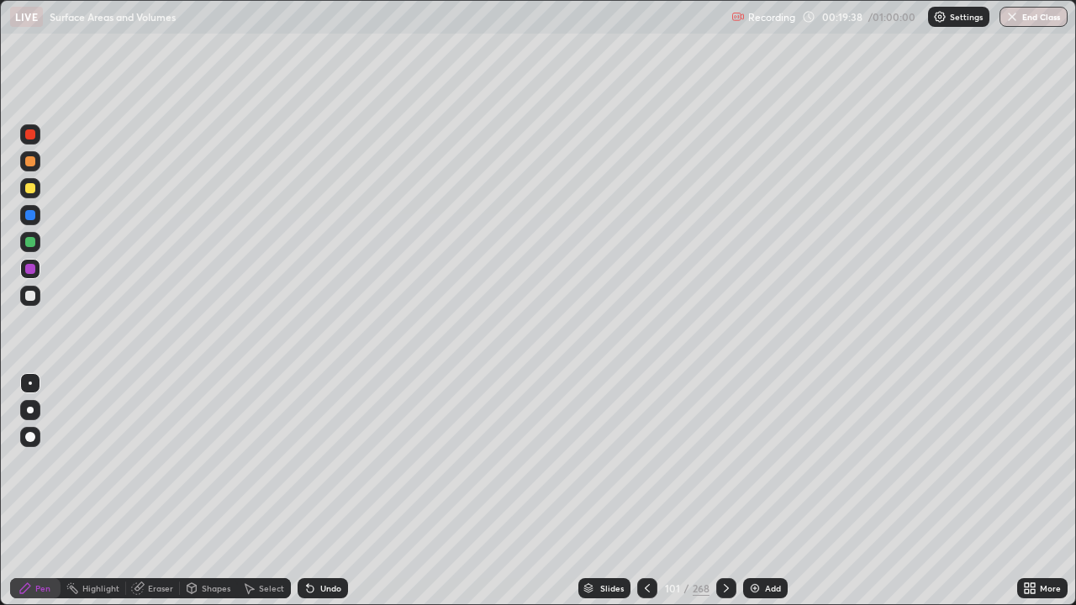
click at [726, 491] on icon at bounding box center [725, 587] width 13 height 13
click at [777, 491] on div "Add" at bounding box center [773, 588] width 16 height 8
click at [324, 491] on div "Undo" at bounding box center [330, 588] width 21 height 8
click at [30, 189] on div at bounding box center [30, 188] width 10 height 10
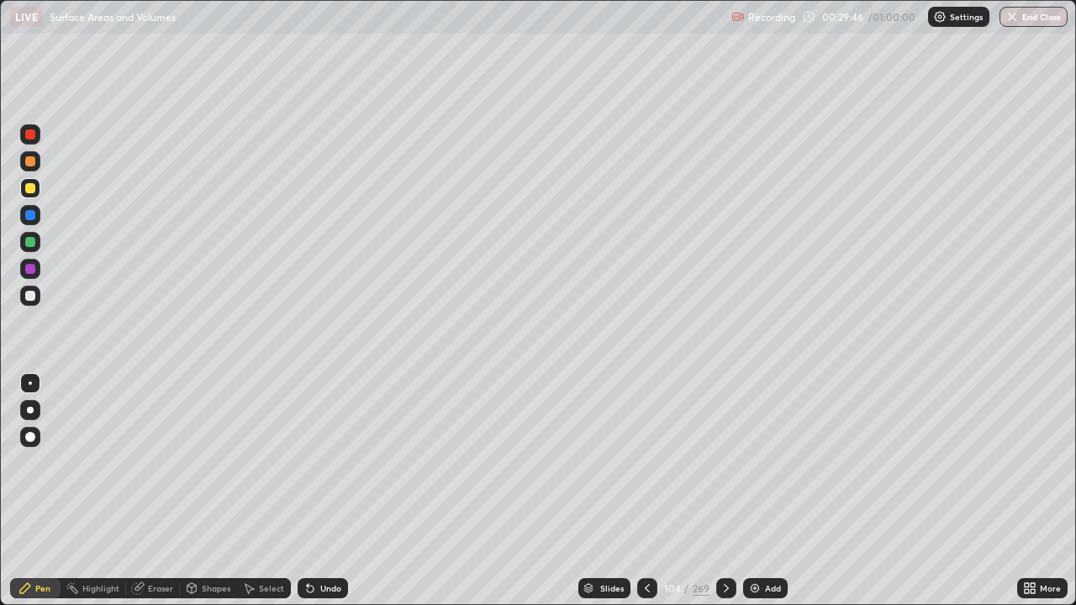
click at [326, 491] on div "Undo" at bounding box center [330, 588] width 21 height 8
click at [765, 491] on div "Add" at bounding box center [773, 588] width 16 height 8
click at [345, 491] on div "Undo" at bounding box center [322, 588] width 50 height 20
click at [344, 491] on div "Undo" at bounding box center [322, 588] width 50 height 20
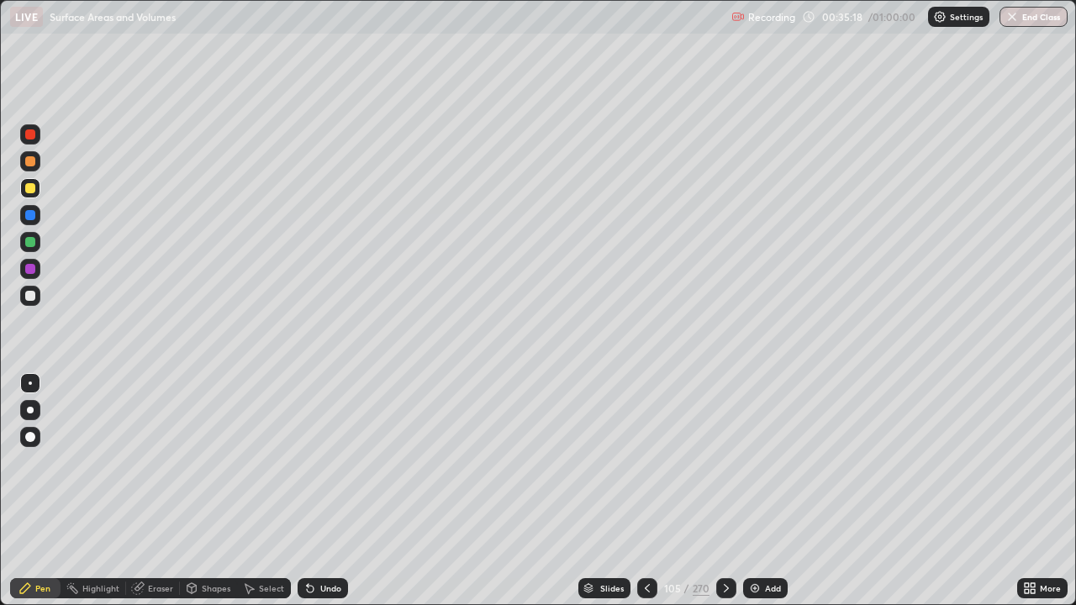
click at [340, 491] on div "Undo" at bounding box center [322, 588] width 50 height 20
click at [328, 491] on div "Undo" at bounding box center [330, 588] width 21 height 8
click at [166, 491] on div "Eraser" at bounding box center [153, 588] width 54 height 20
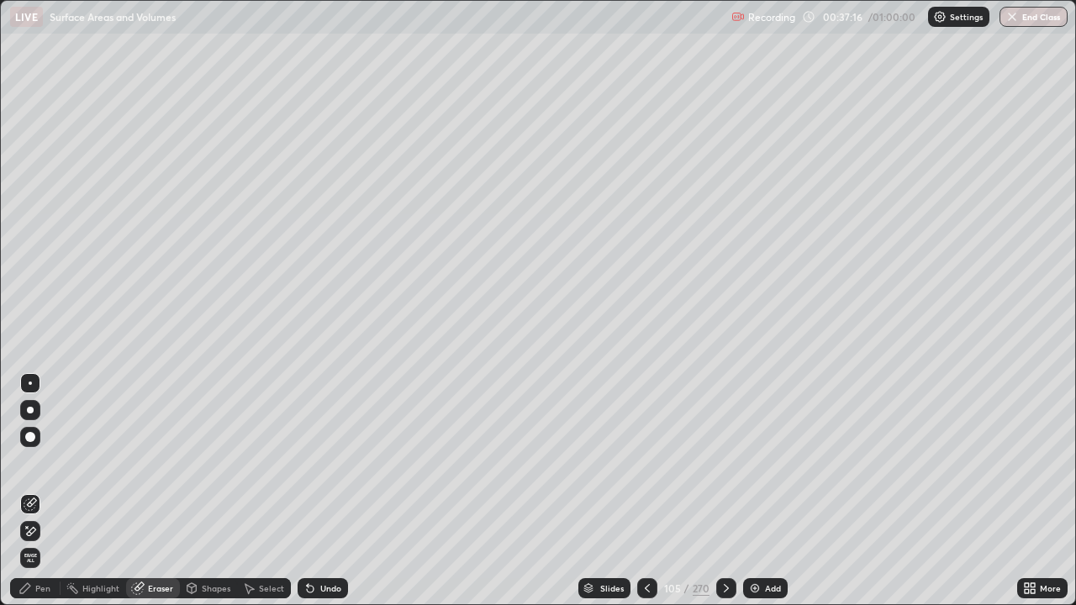
click at [46, 491] on div "Pen" at bounding box center [42, 588] width 15 height 8
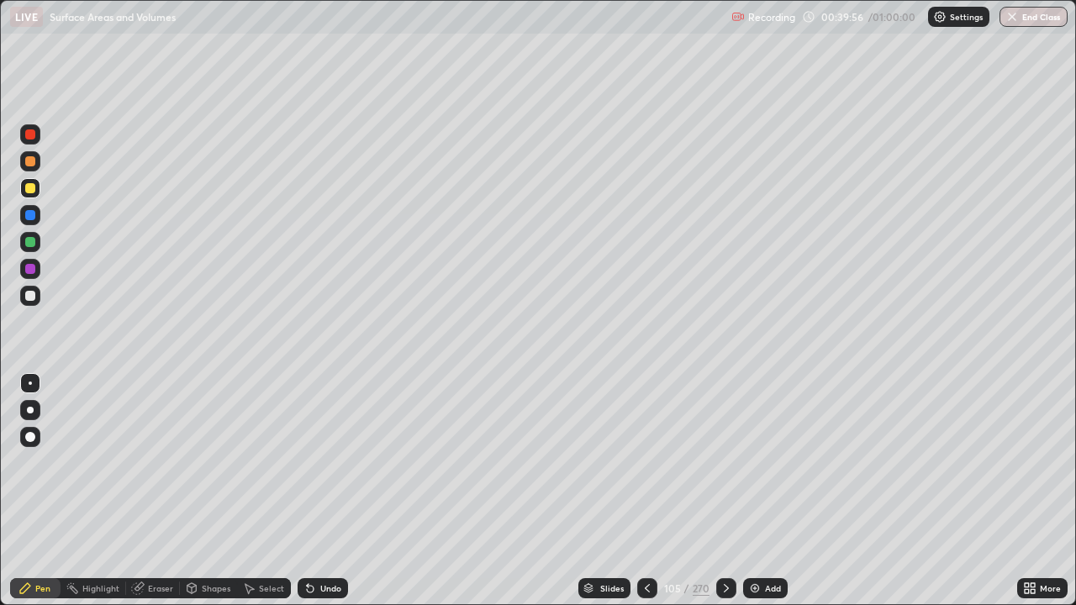
click at [598, 491] on div "Slides" at bounding box center [604, 588] width 52 height 20
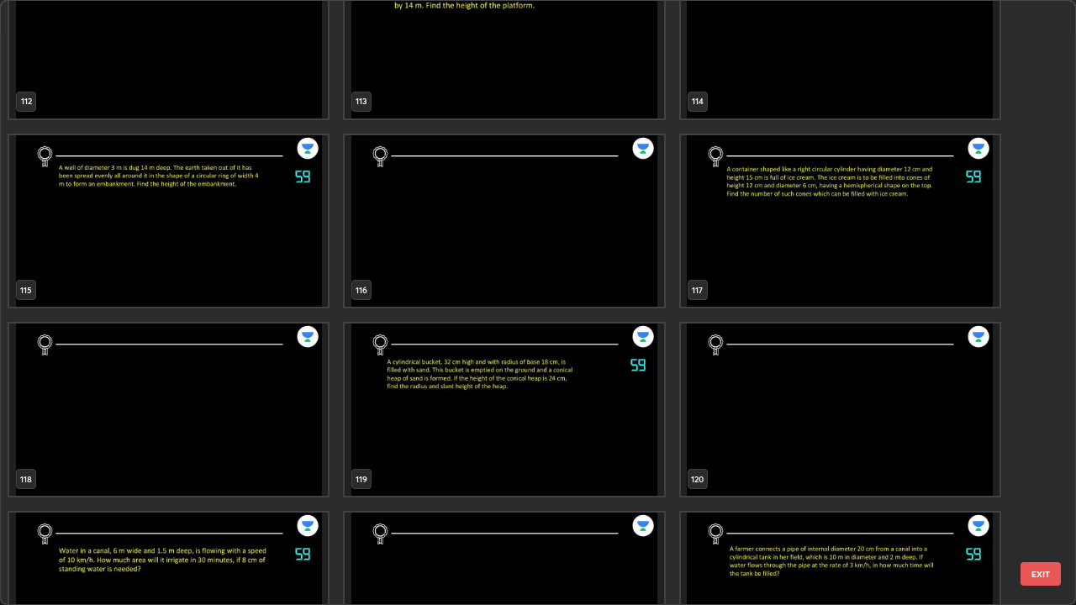
scroll to position [7031, 0]
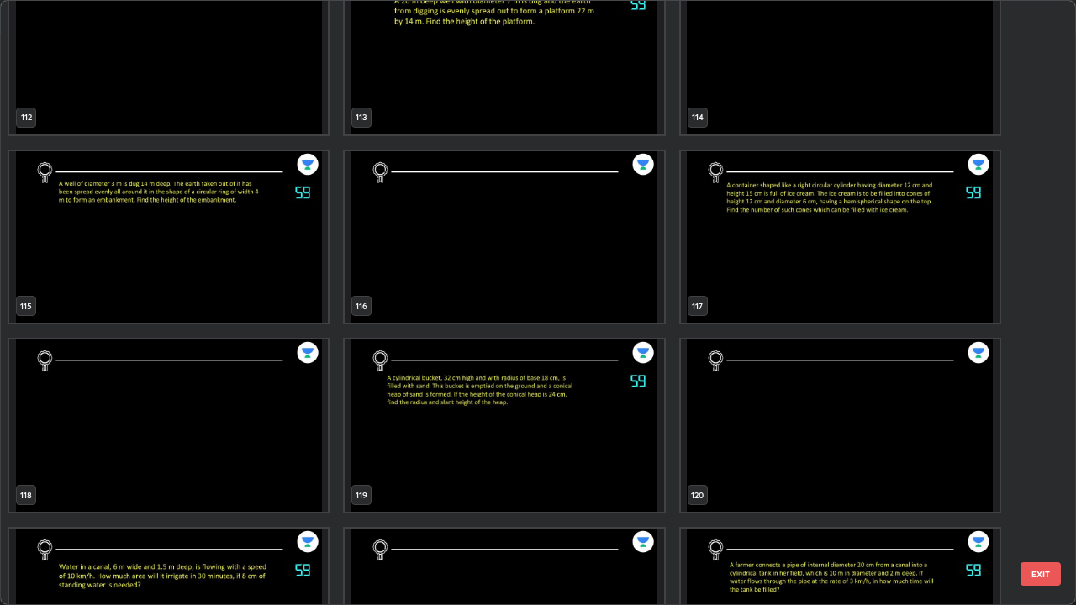
click at [781, 265] on img "grid" at bounding box center [840, 237] width 318 height 172
click at [783, 271] on img "grid" at bounding box center [840, 237] width 318 height 172
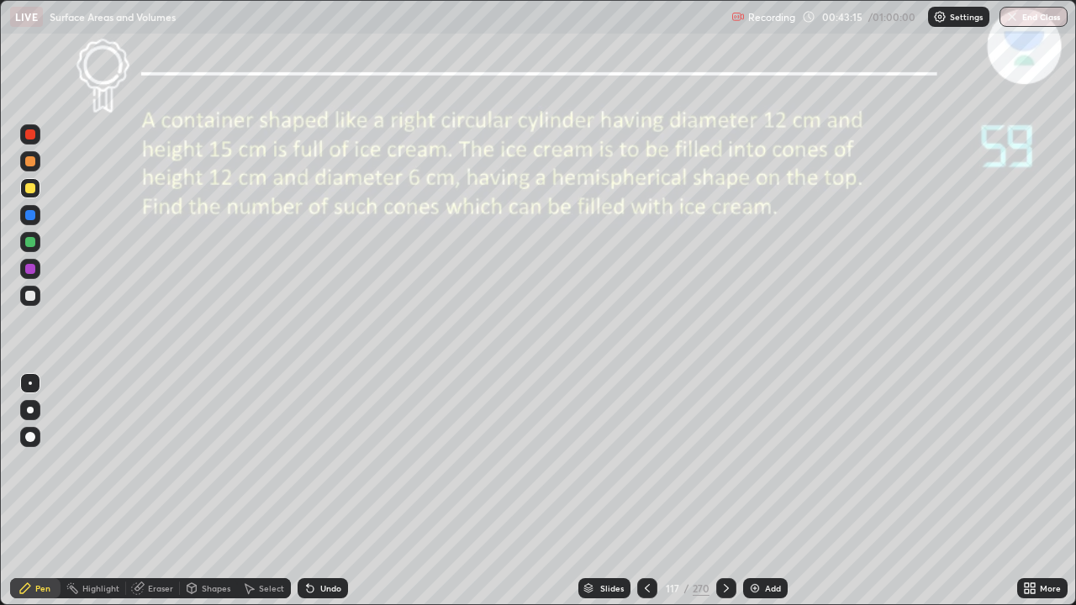
click at [323, 491] on div "Undo" at bounding box center [330, 588] width 21 height 8
click at [317, 491] on div "Undo" at bounding box center [322, 588] width 50 height 20
click at [315, 491] on div "Undo" at bounding box center [322, 588] width 50 height 20
click at [319, 491] on div "Undo" at bounding box center [322, 588] width 50 height 20
click at [307, 491] on icon at bounding box center [308, 585] width 2 height 2
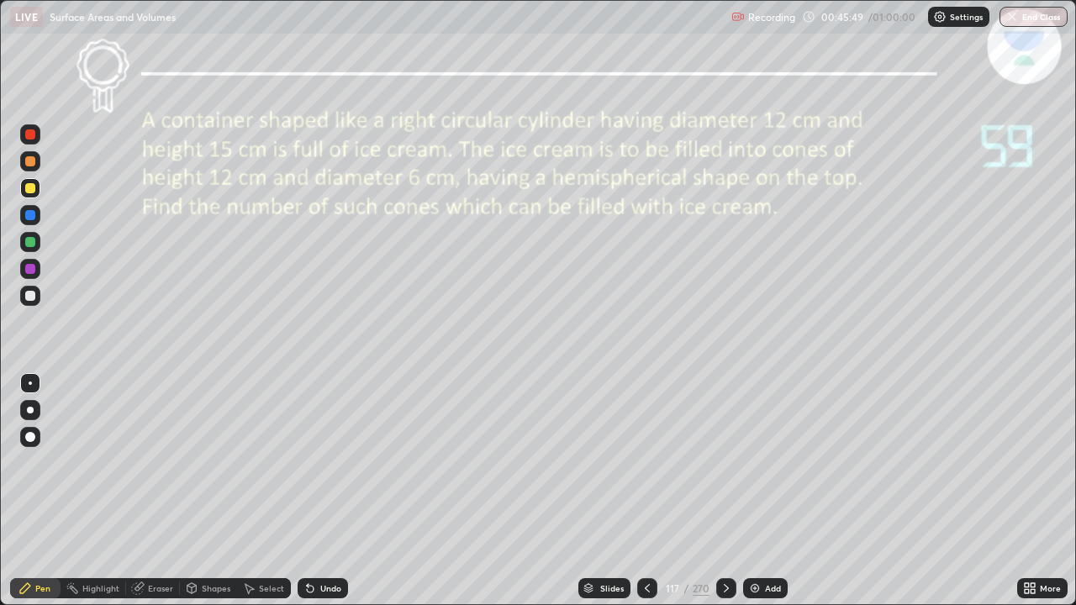
click at [311, 491] on icon at bounding box center [309, 587] width 13 height 13
click at [312, 491] on icon at bounding box center [309, 587] width 13 height 13
click at [765, 491] on div "Add" at bounding box center [773, 588] width 16 height 8
click at [638, 491] on div at bounding box center [648, 588] width 20 height 20
click at [719, 491] on div at bounding box center [724, 588] width 20 height 20
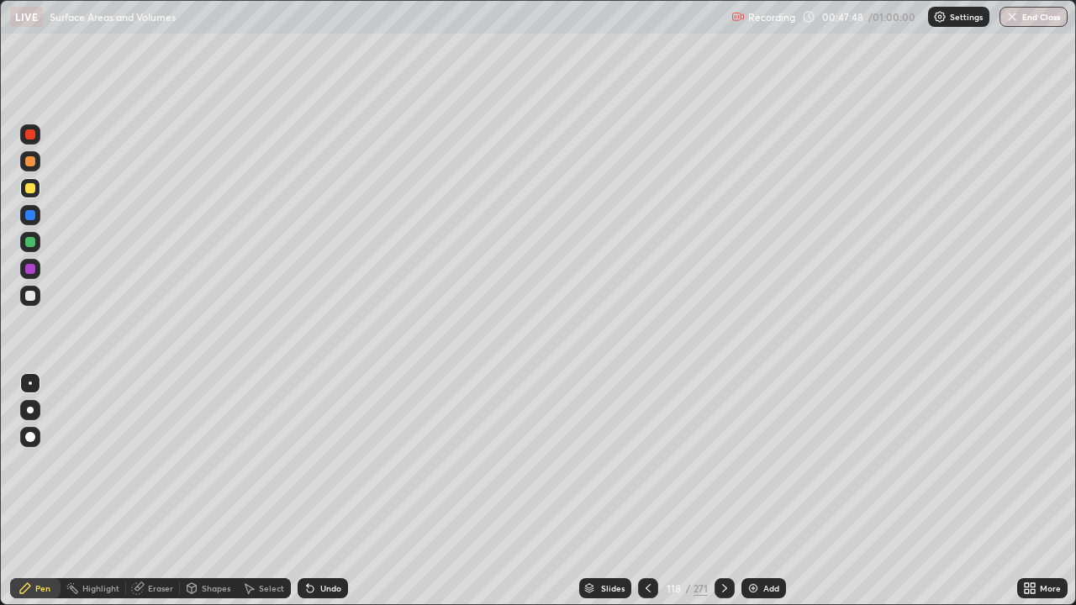
click at [647, 491] on icon at bounding box center [647, 588] width 5 height 8
click at [723, 491] on icon at bounding box center [724, 587] width 13 height 13
click at [649, 491] on icon at bounding box center [647, 587] width 13 height 13
click at [1028, 24] on button "End Class" at bounding box center [1033, 17] width 68 height 20
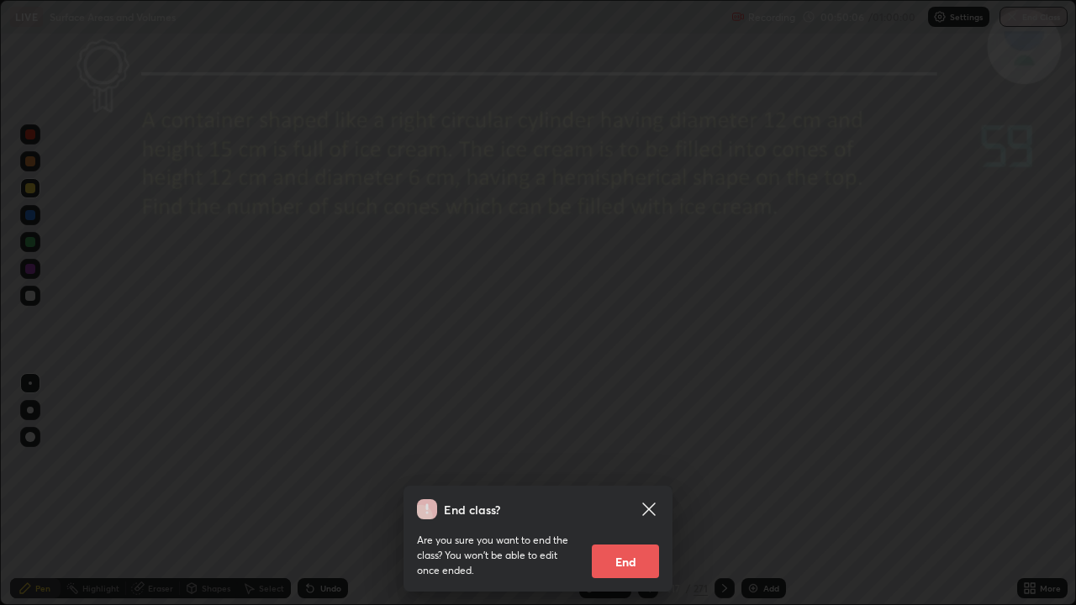
click at [629, 491] on button "End" at bounding box center [625, 562] width 67 height 34
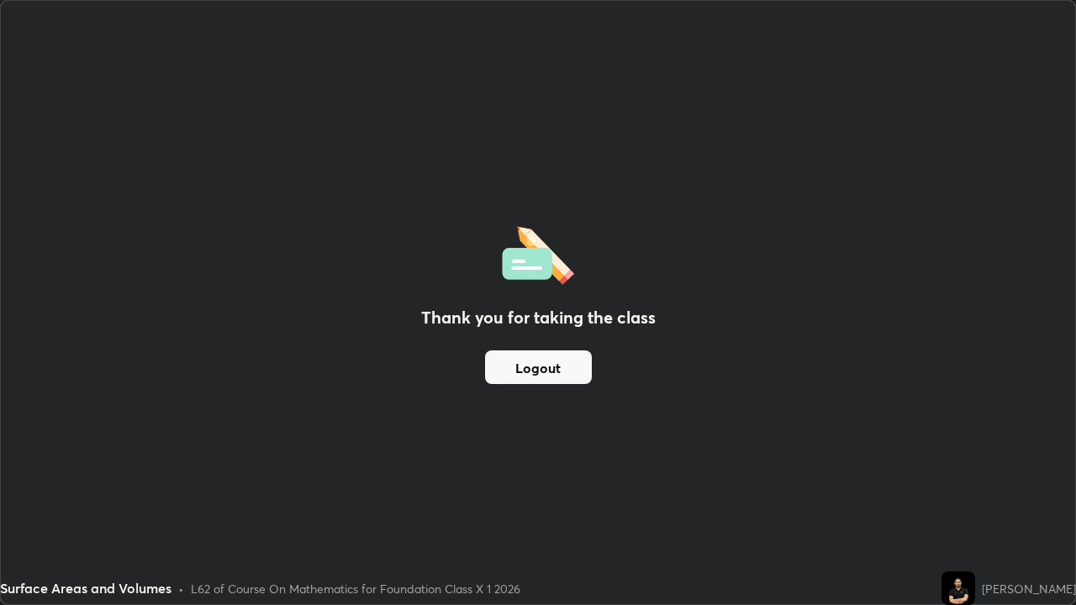
click at [536, 372] on button "Logout" at bounding box center [538, 367] width 107 height 34
click at [533, 376] on button "Logout" at bounding box center [538, 367] width 107 height 34
click at [533, 375] on button "Logout" at bounding box center [538, 367] width 107 height 34
click at [534, 372] on button "Logout" at bounding box center [538, 367] width 107 height 34
click at [539, 369] on button "Logout" at bounding box center [538, 367] width 107 height 34
